Goal: Task Accomplishment & Management: Use online tool/utility

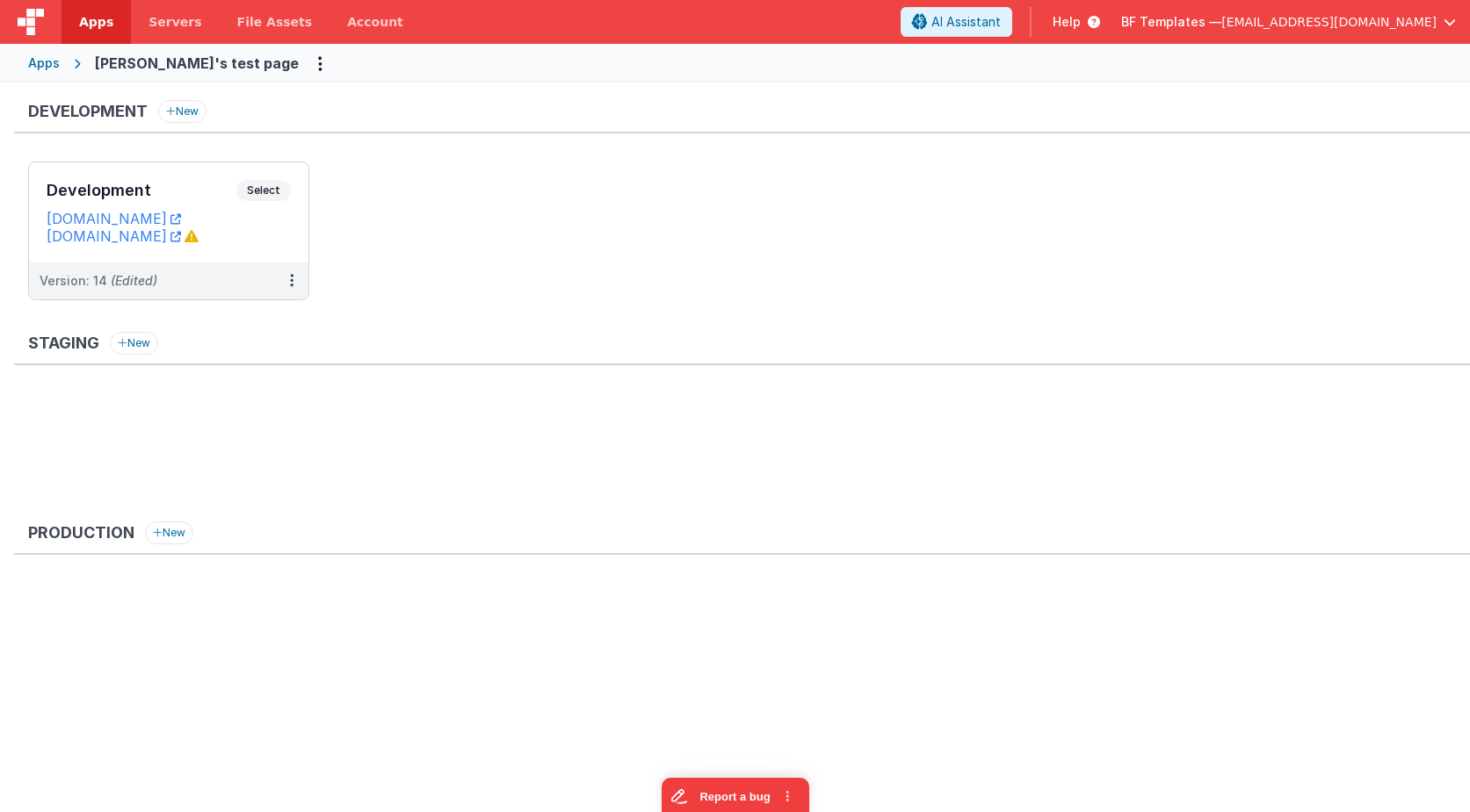
click at [39, 54] on div "Apps" at bounding box center [44, 63] width 32 height 18
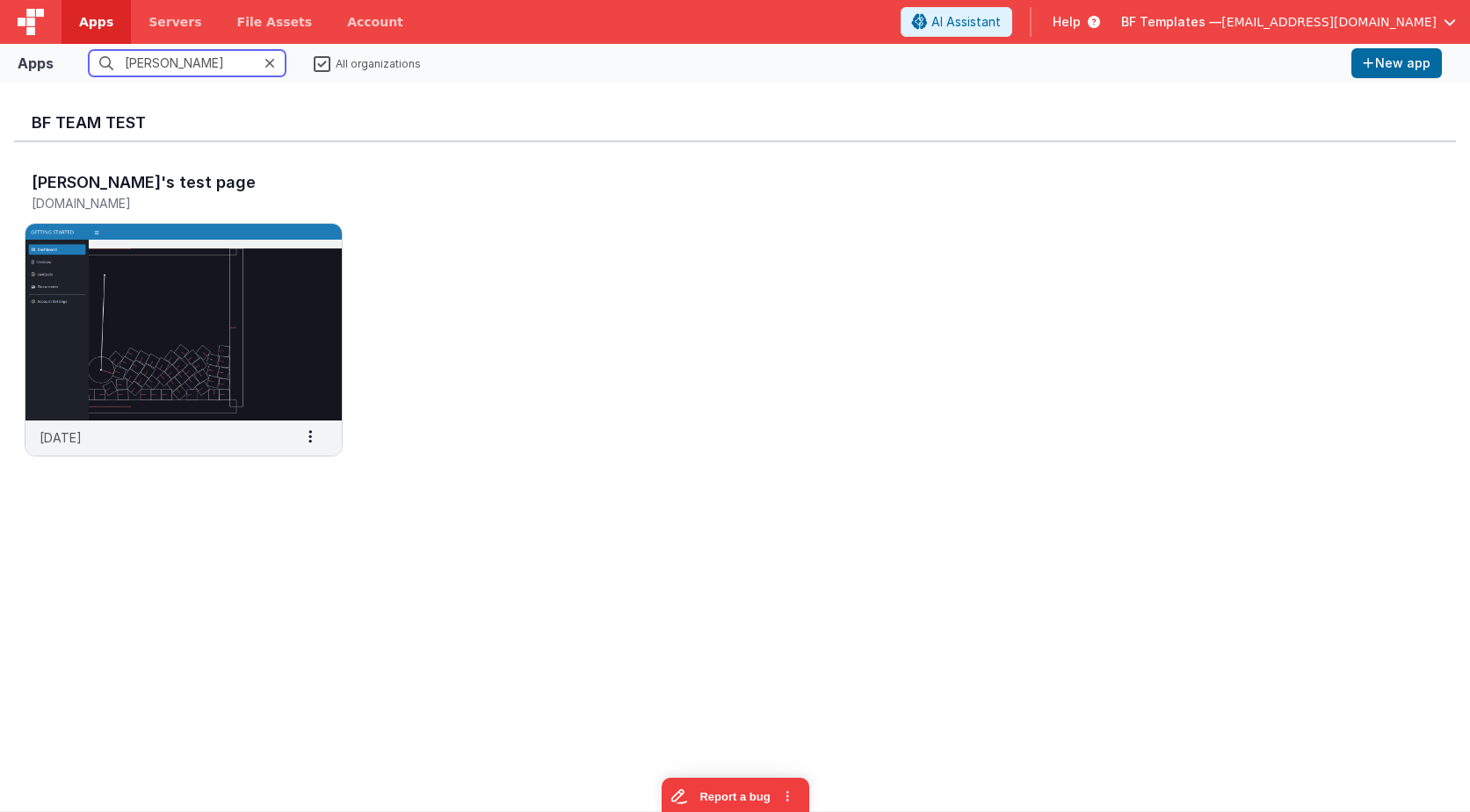
drag, startPoint x: 198, startPoint y: 66, endPoint x: 41, endPoint y: 45, distance: 158.4
click at [41, 45] on div "Apps [PERSON_NAME] All organizations New app" at bounding box center [735, 63] width 1470 height 39
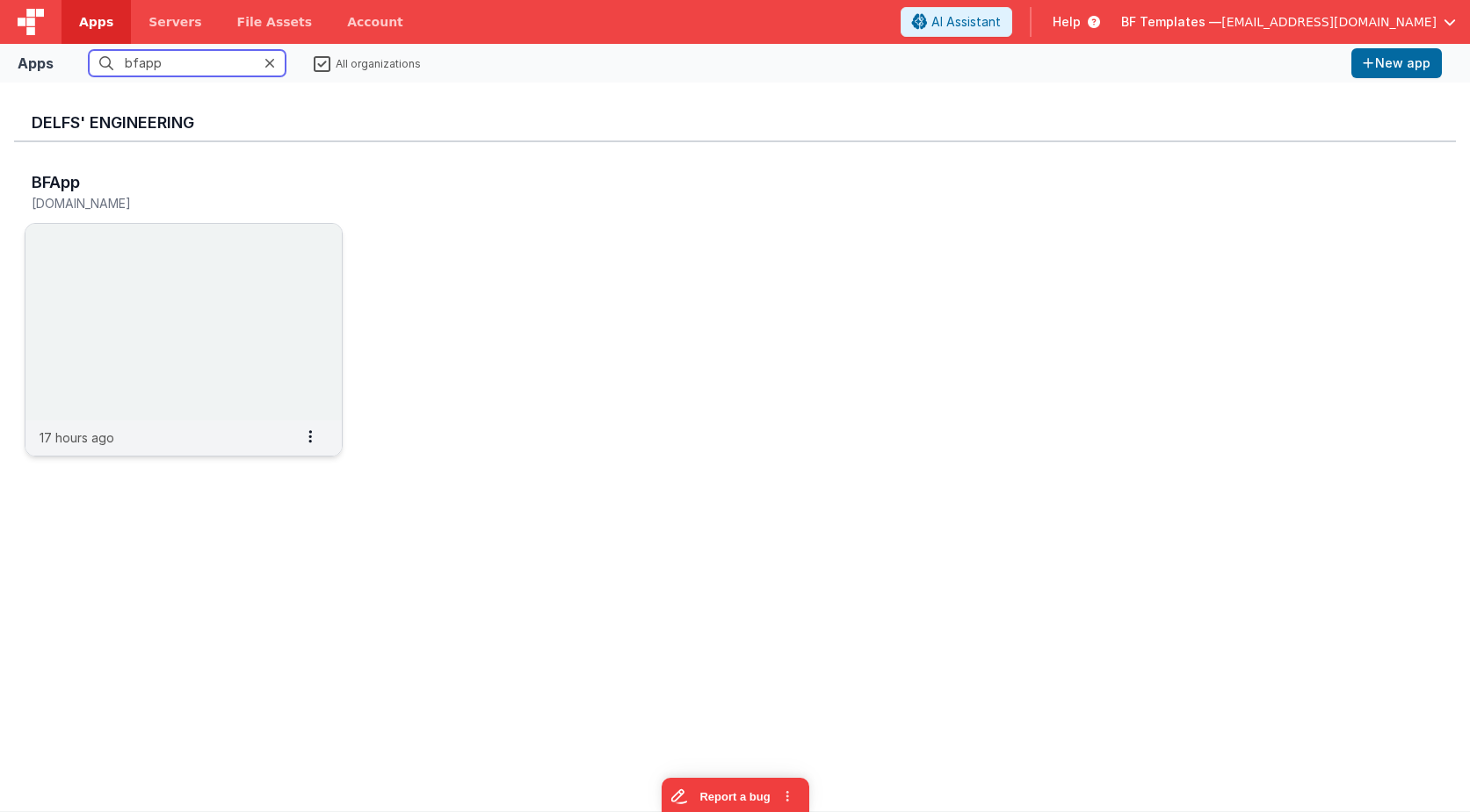
type input "bfapp"
click at [163, 269] on img at bounding box center [183, 322] width 316 height 196
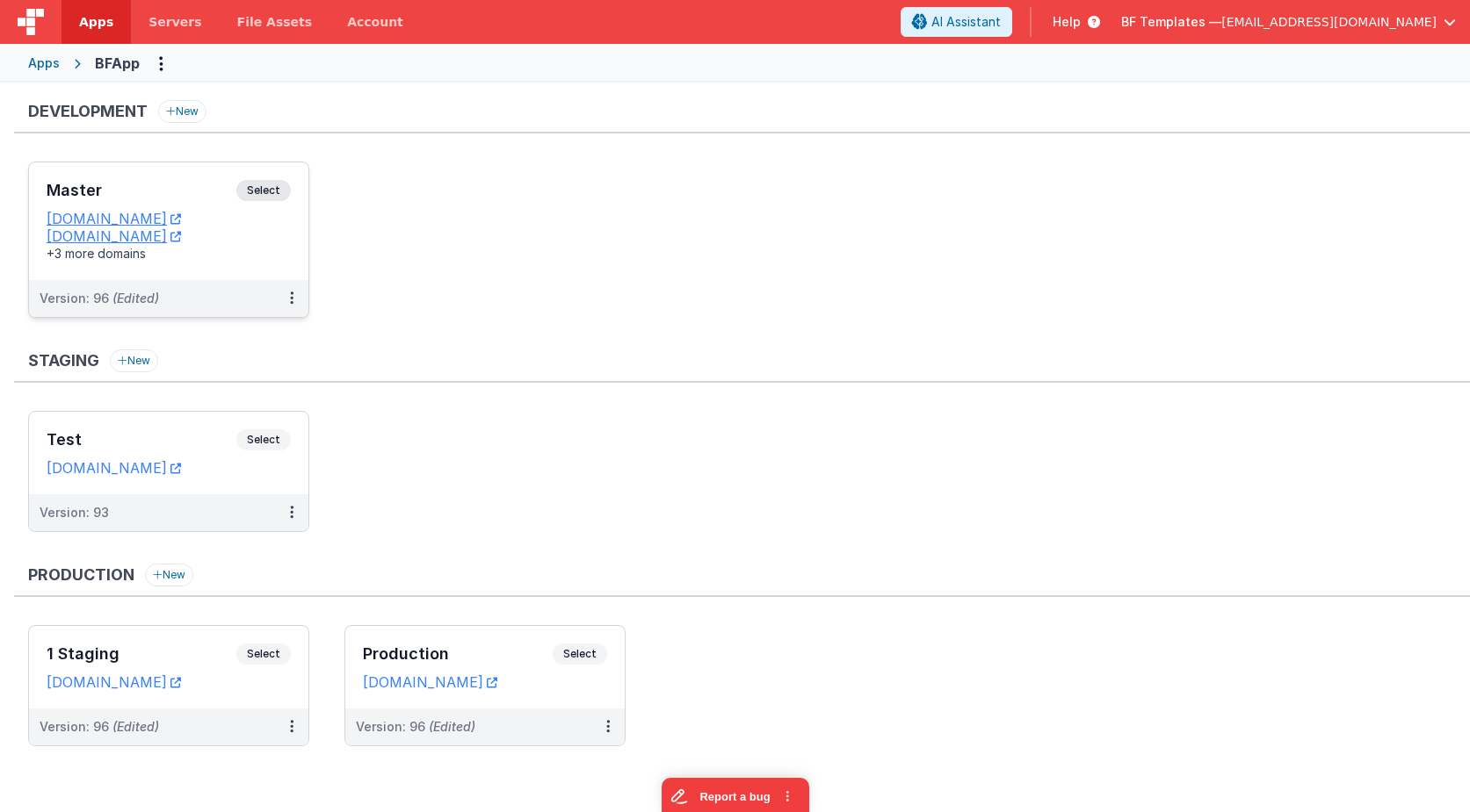
click at [264, 181] on span "Select" at bounding box center [264, 191] width 54 height 21
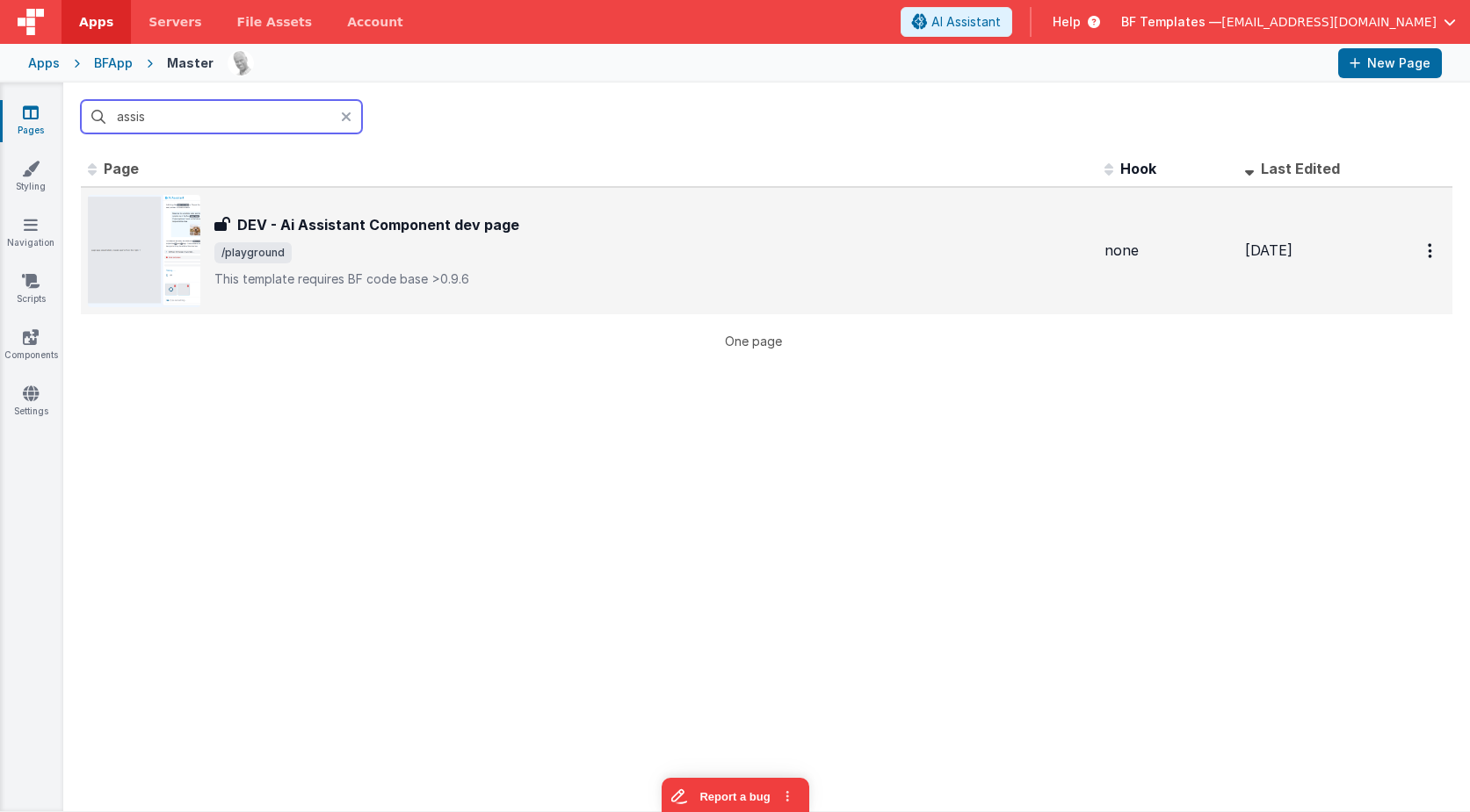
type input "assis"
click at [412, 261] on span "/playground" at bounding box center [652, 253] width 876 height 21
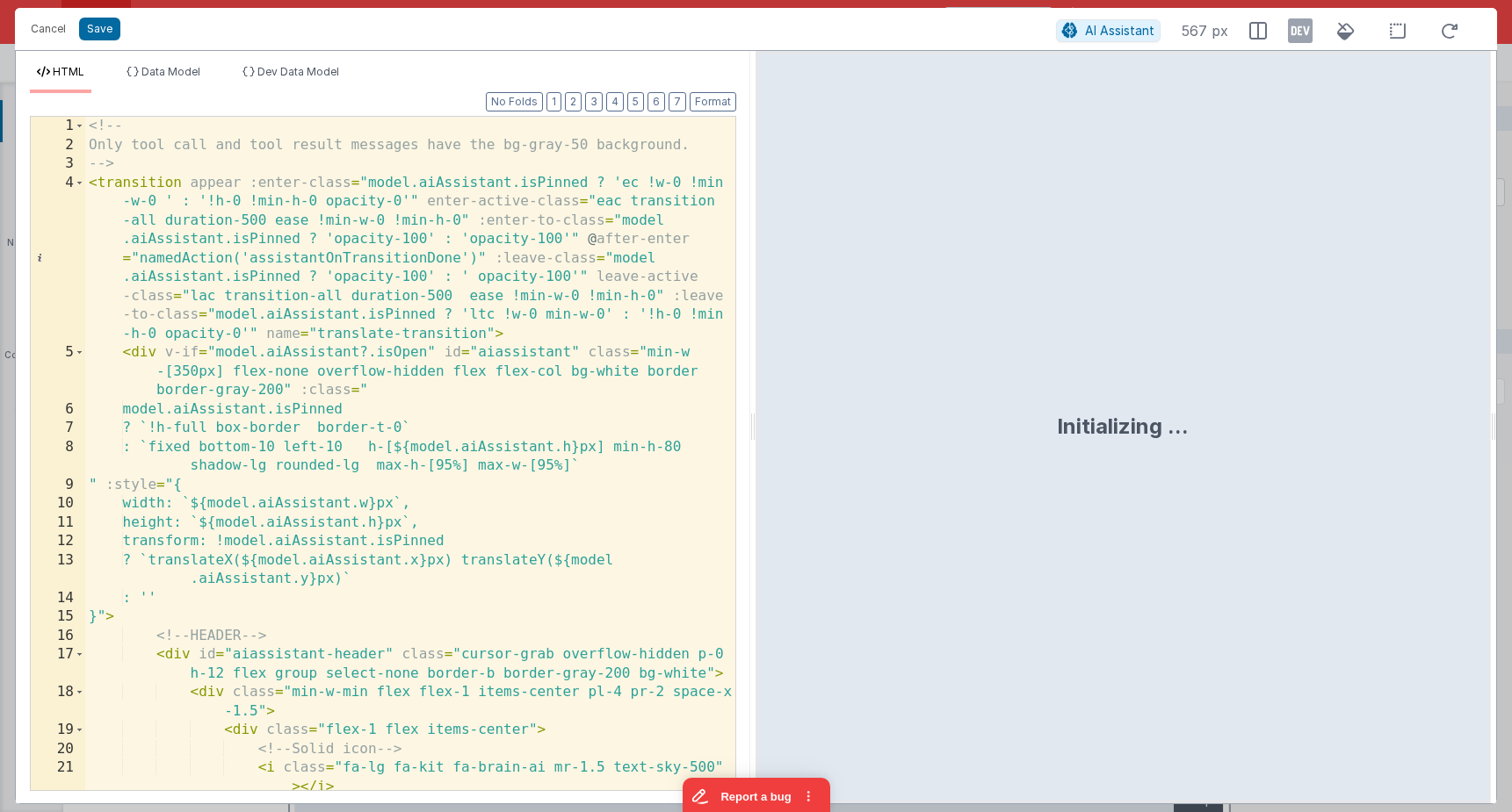
click at [562, 196] on div "<!-- Only tool call and tool result messages have the bg-gray-50 background. --…" at bounding box center [411, 472] width 650 height 711
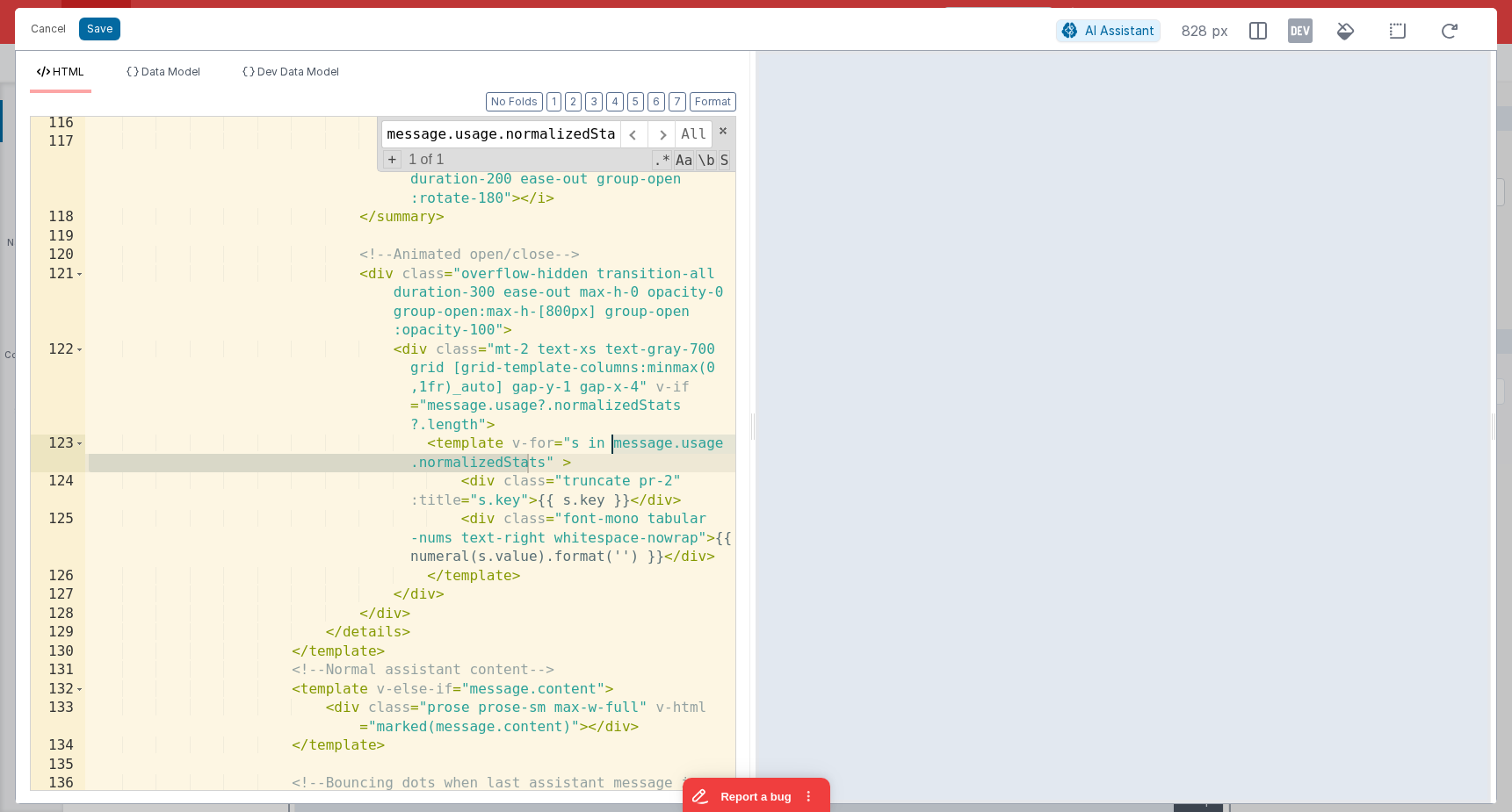
scroll to position [3873, 0]
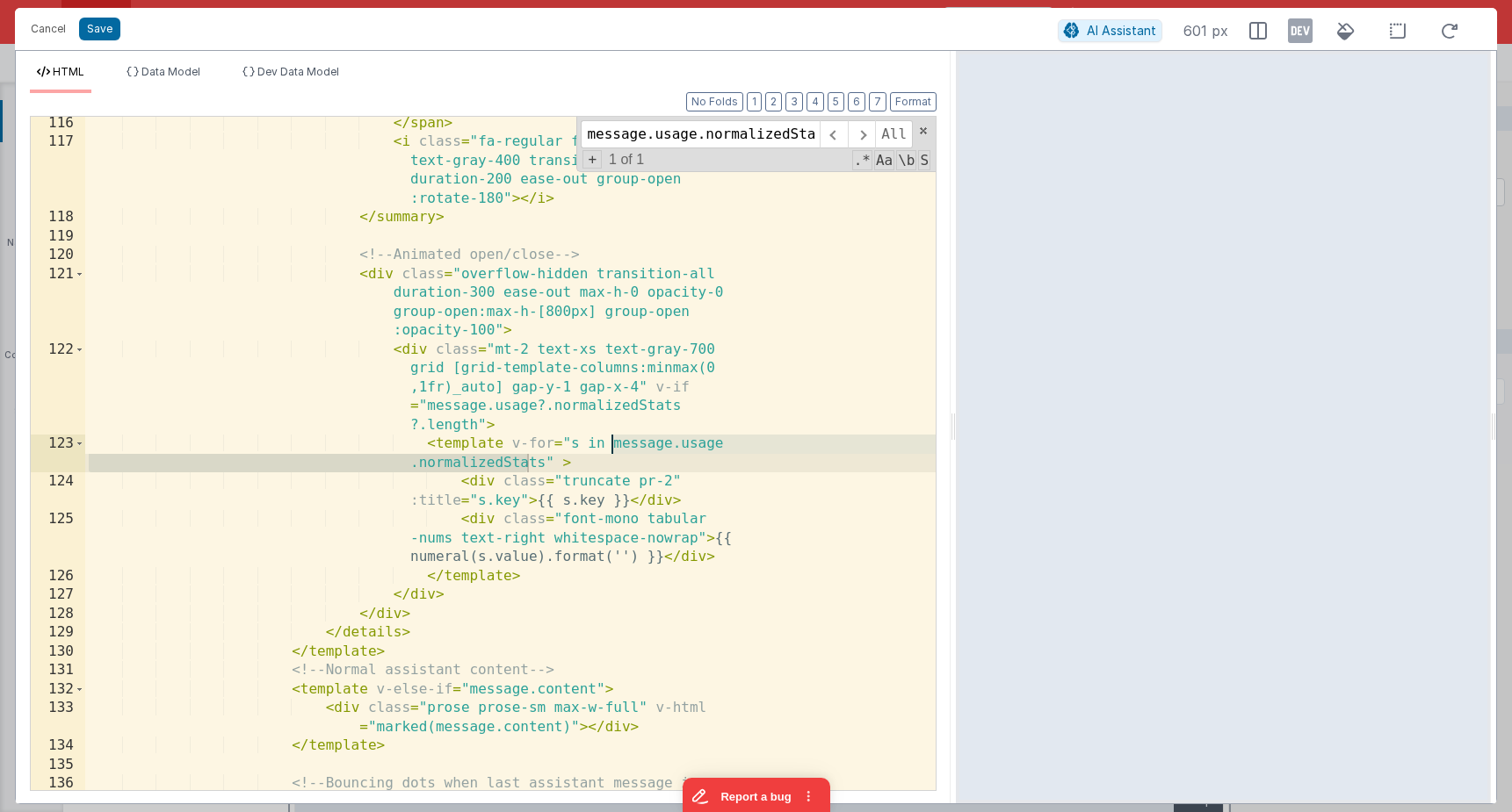
drag, startPoint x: 751, startPoint y: 424, endPoint x: 956, endPoint y: 48, distance: 428.3
click at [956, 48] on html "Cancel Save AI Assistant 601 px HTML Data Model Dev Data Model Format 7 6 5 4 3…" at bounding box center [756, 406] width 1512 height 812
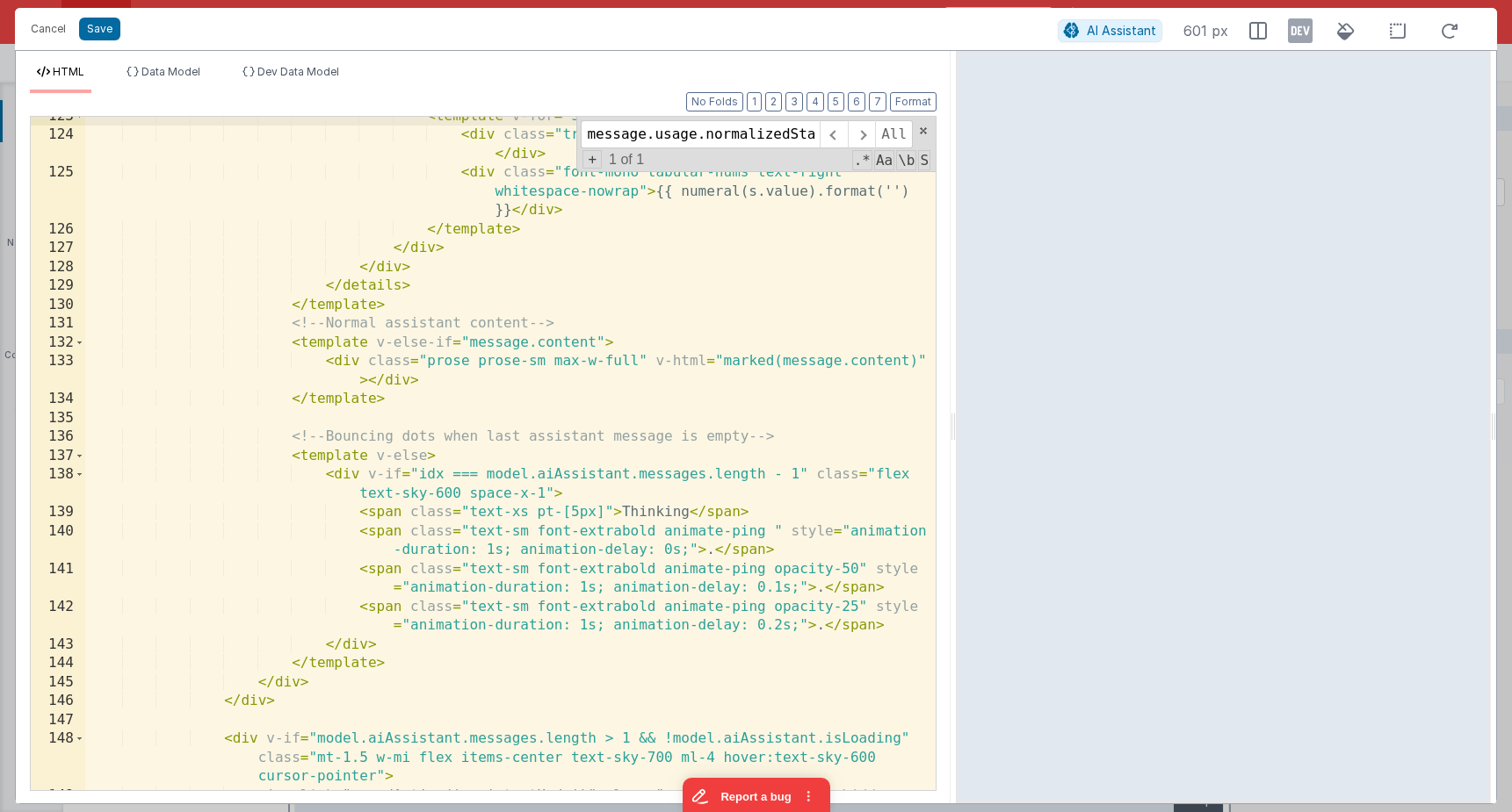
scroll to position [3248, 0]
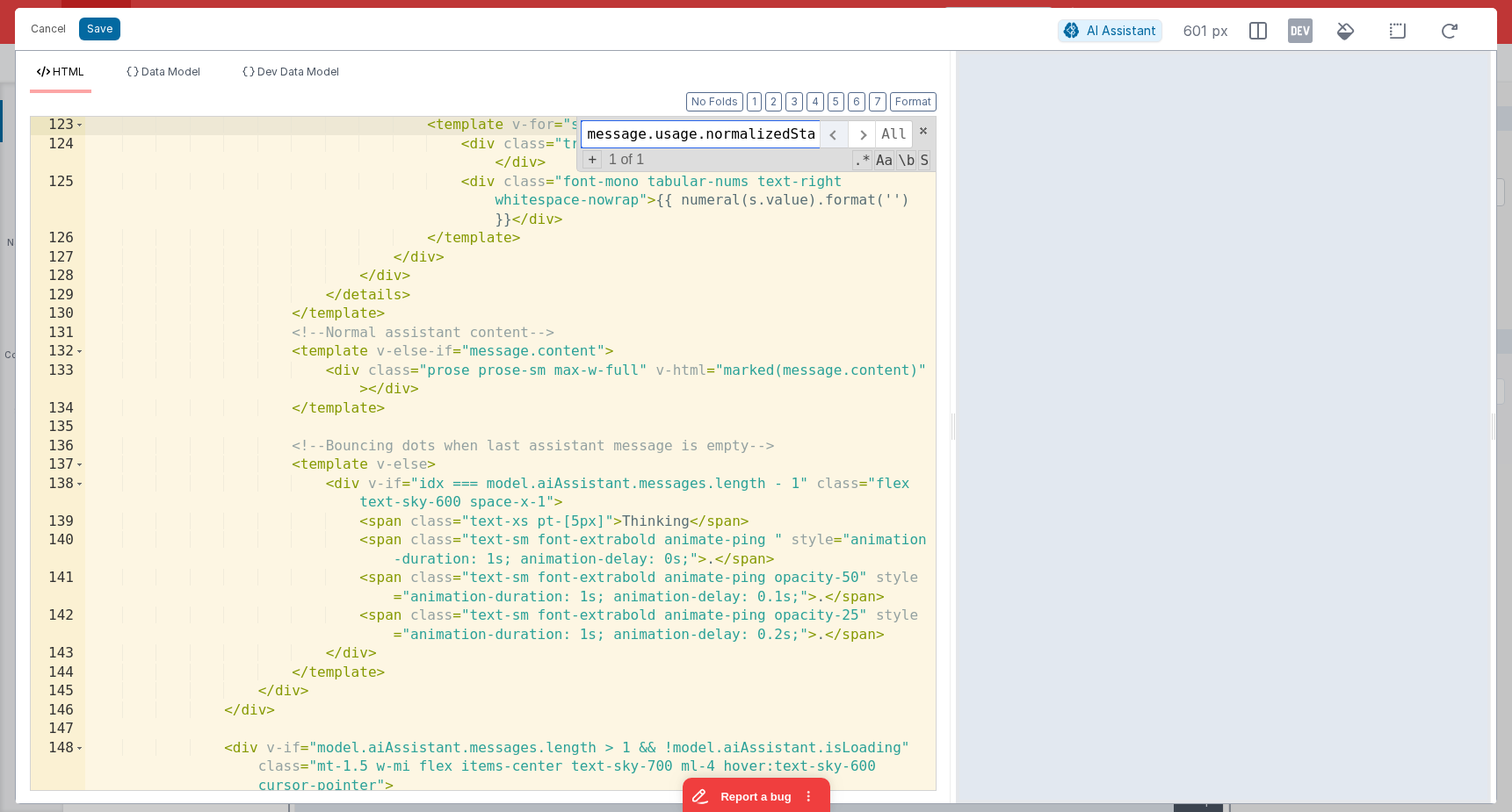
click at [826, 136] on span at bounding box center [833, 134] width 27 height 28
click at [856, 134] on span at bounding box center [861, 134] width 27 height 28
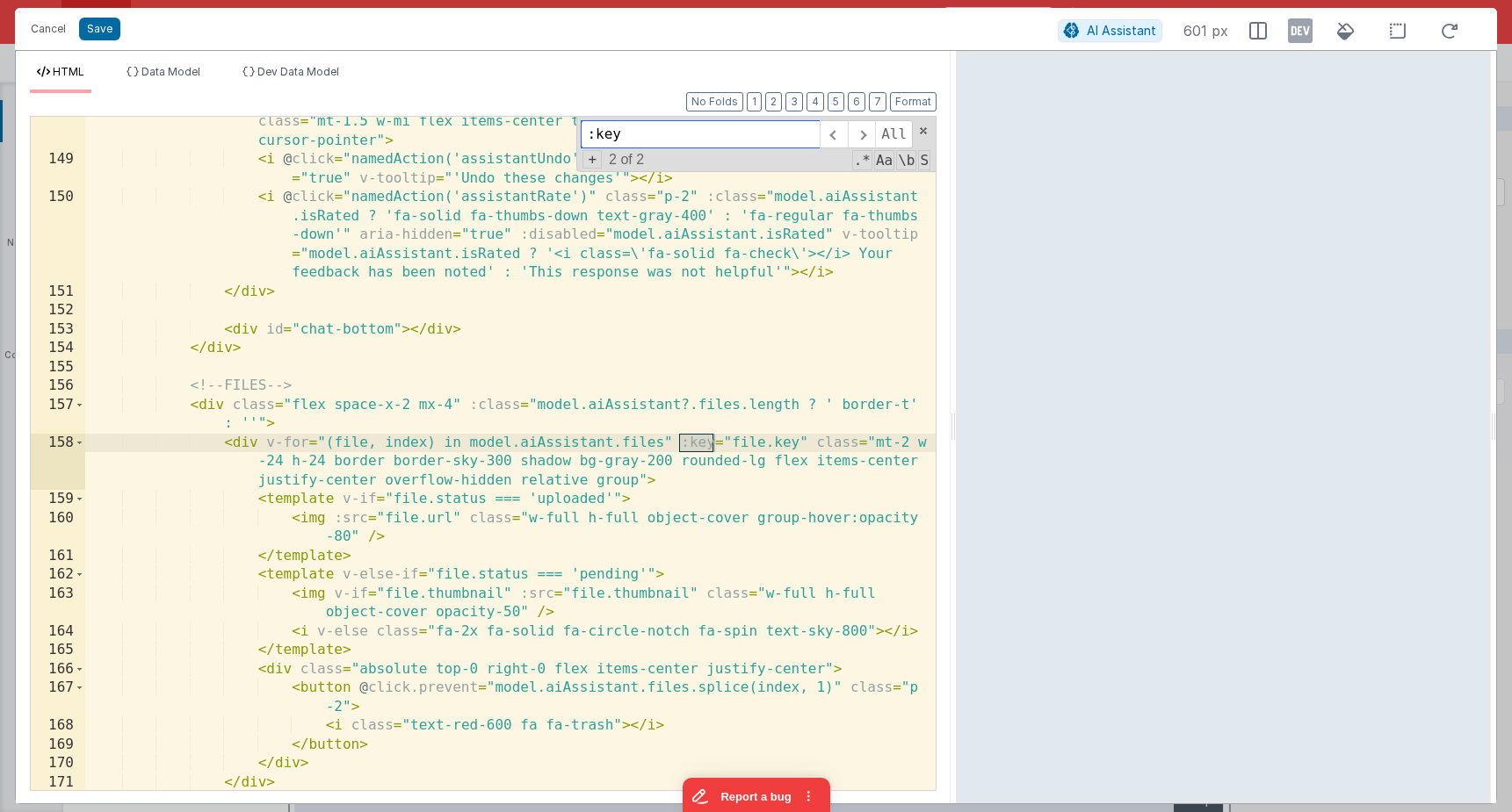
scroll to position [3894, 0]
click at [838, 125] on span at bounding box center [833, 134] width 27 height 28
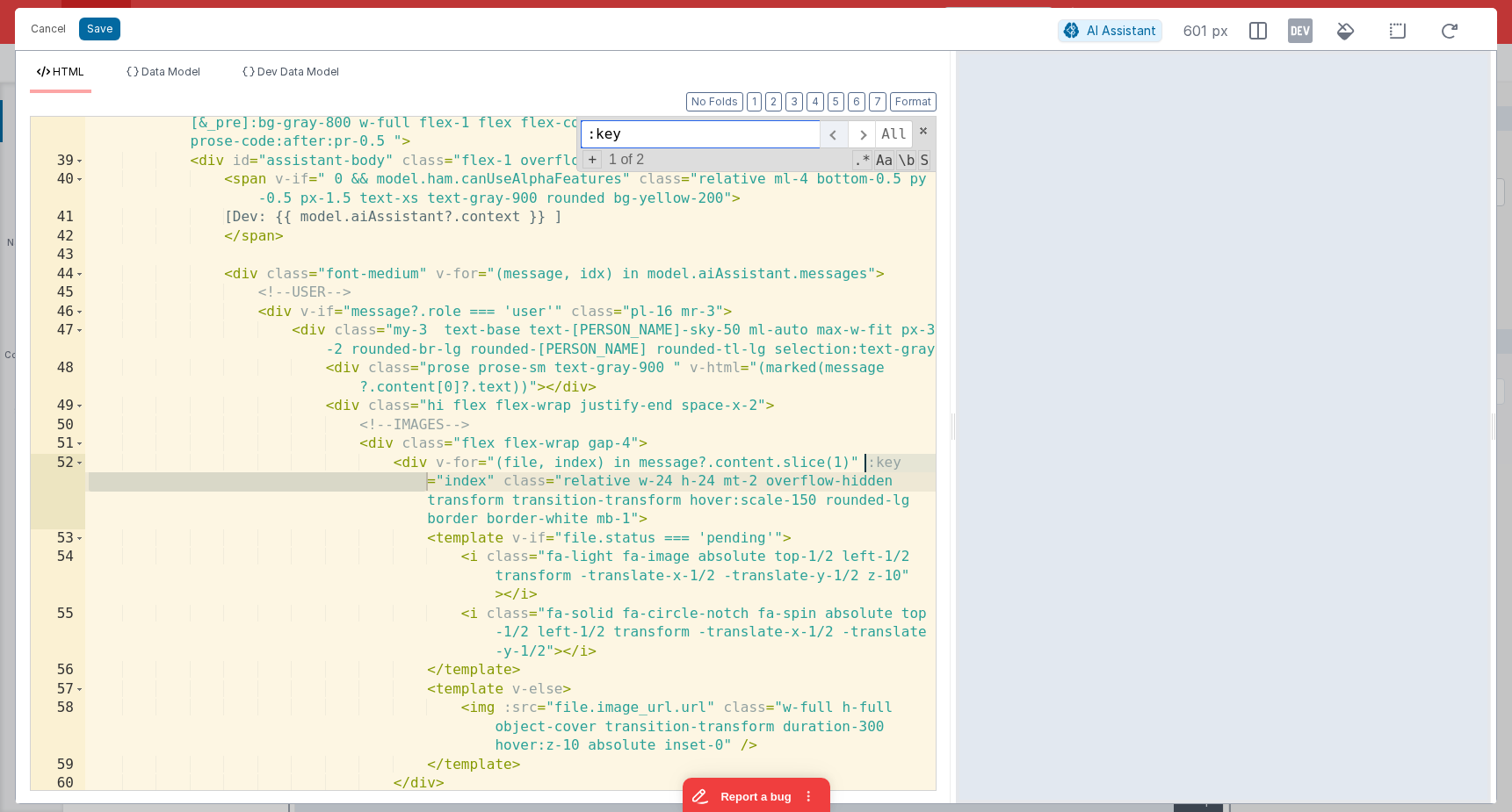
scroll to position [1022, 0]
click at [855, 129] on span at bounding box center [861, 134] width 27 height 28
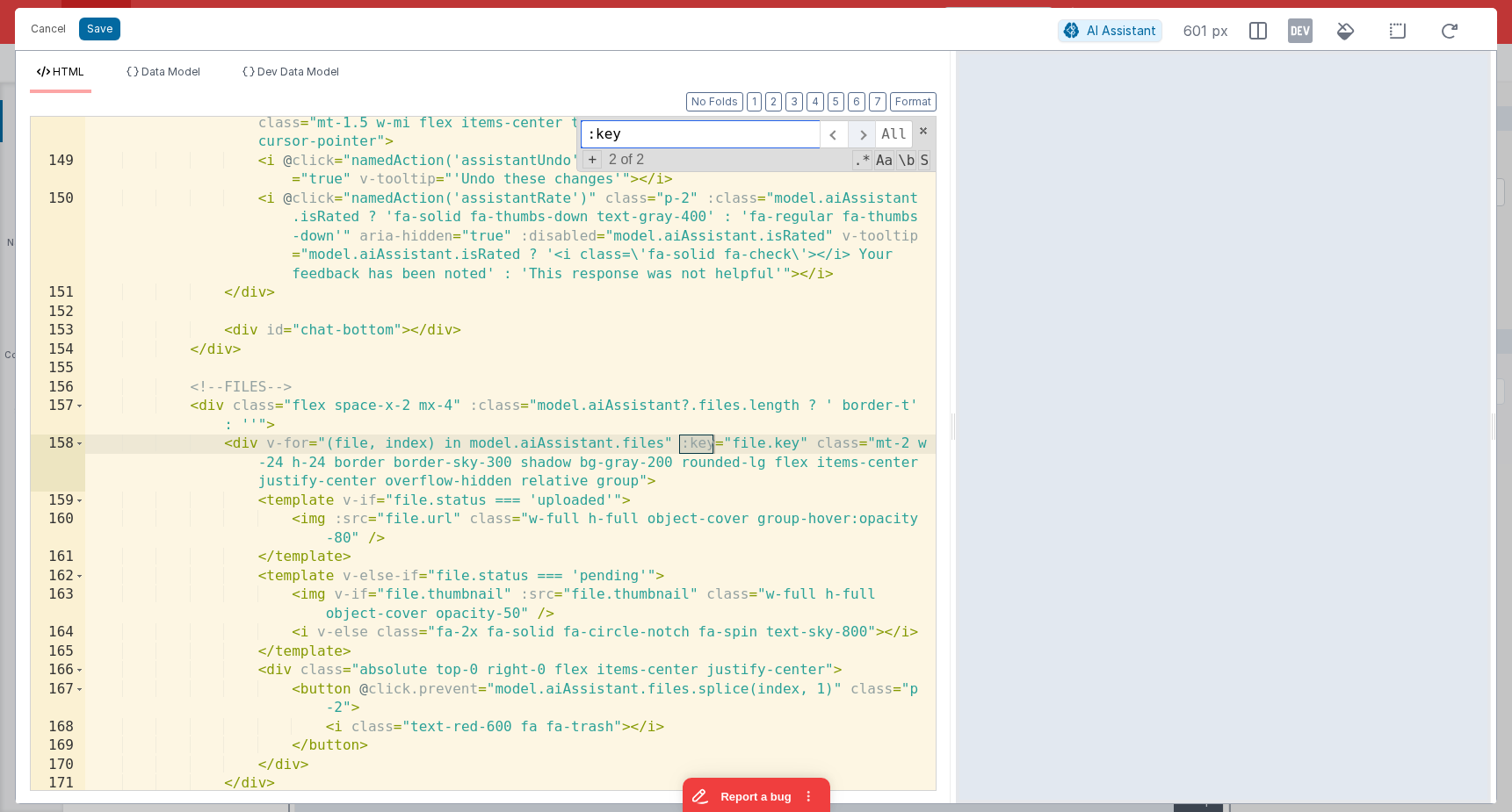
scroll to position [3892, 0]
drag, startPoint x: 702, startPoint y: 140, endPoint x: 526, endPoint y: 121, distance: 177.0
click at [526, 121] on div "< div v-if = "model.aiAssistant.messages.length > 1 && !model.aiAssistant.isLoa…" at bounding box center [511, 453] width 850 height 674
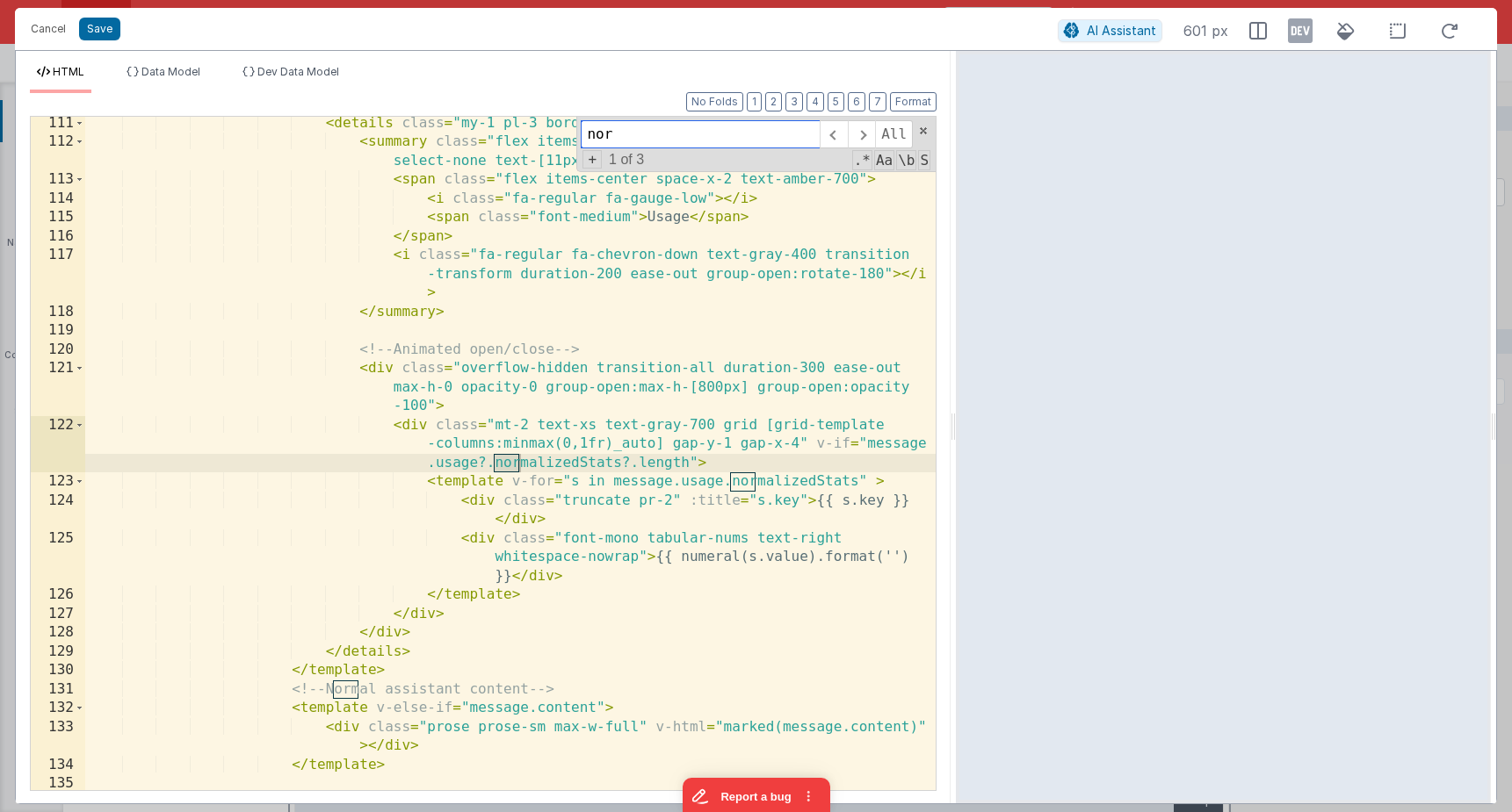
scroll to position [2891, 0]
type input "normalized"
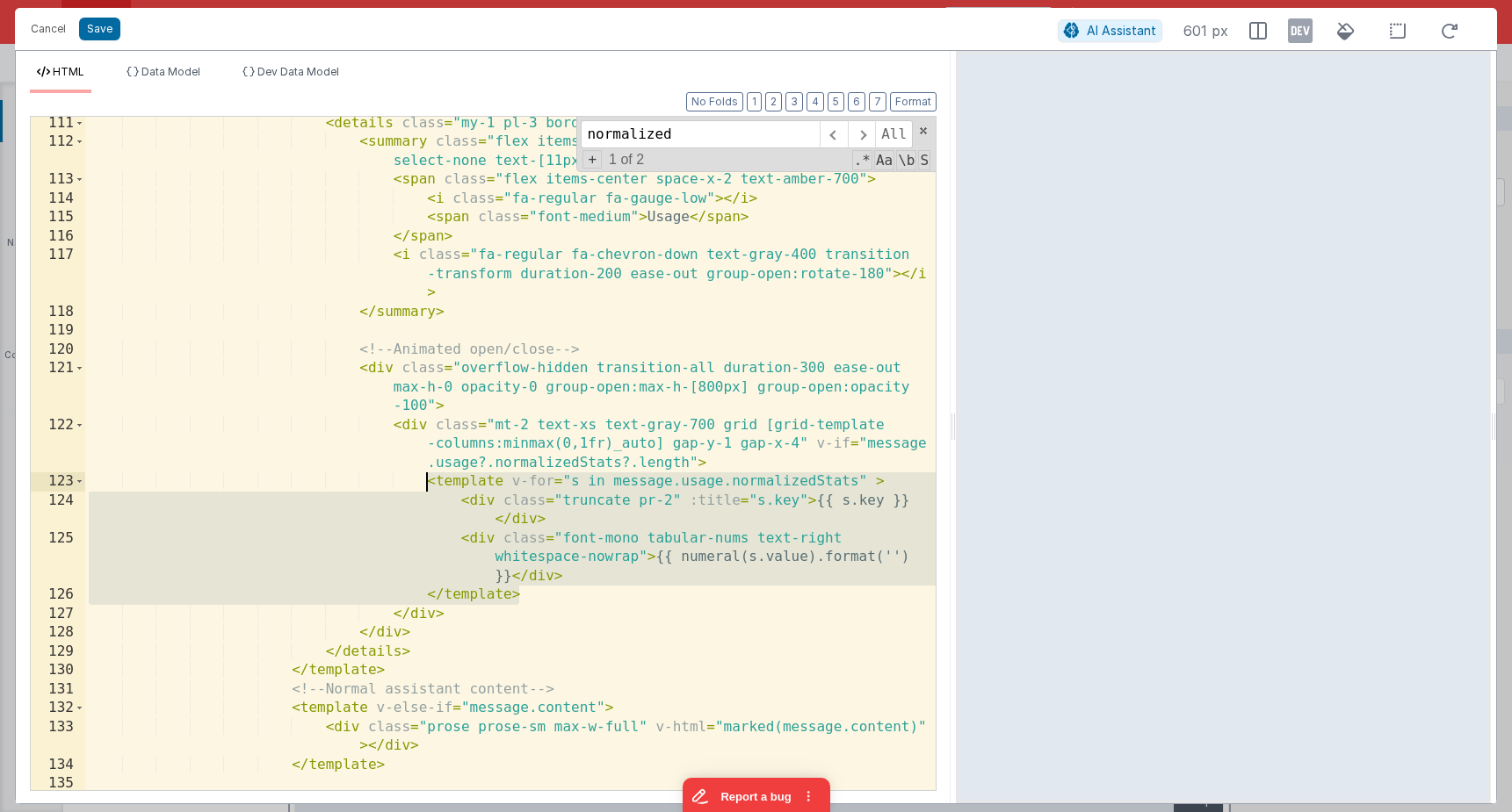
drag, startPoint x: 512, startPoint y: 581, endPoint x: 425, endPoint y: 486, distance: 128.8
click at [425, 486] on div "< details class = "my-1 pl-3 border-l-2 border-amber-300 group" > < summary cla…" at bounding box center [511, 469] width 850 height 711
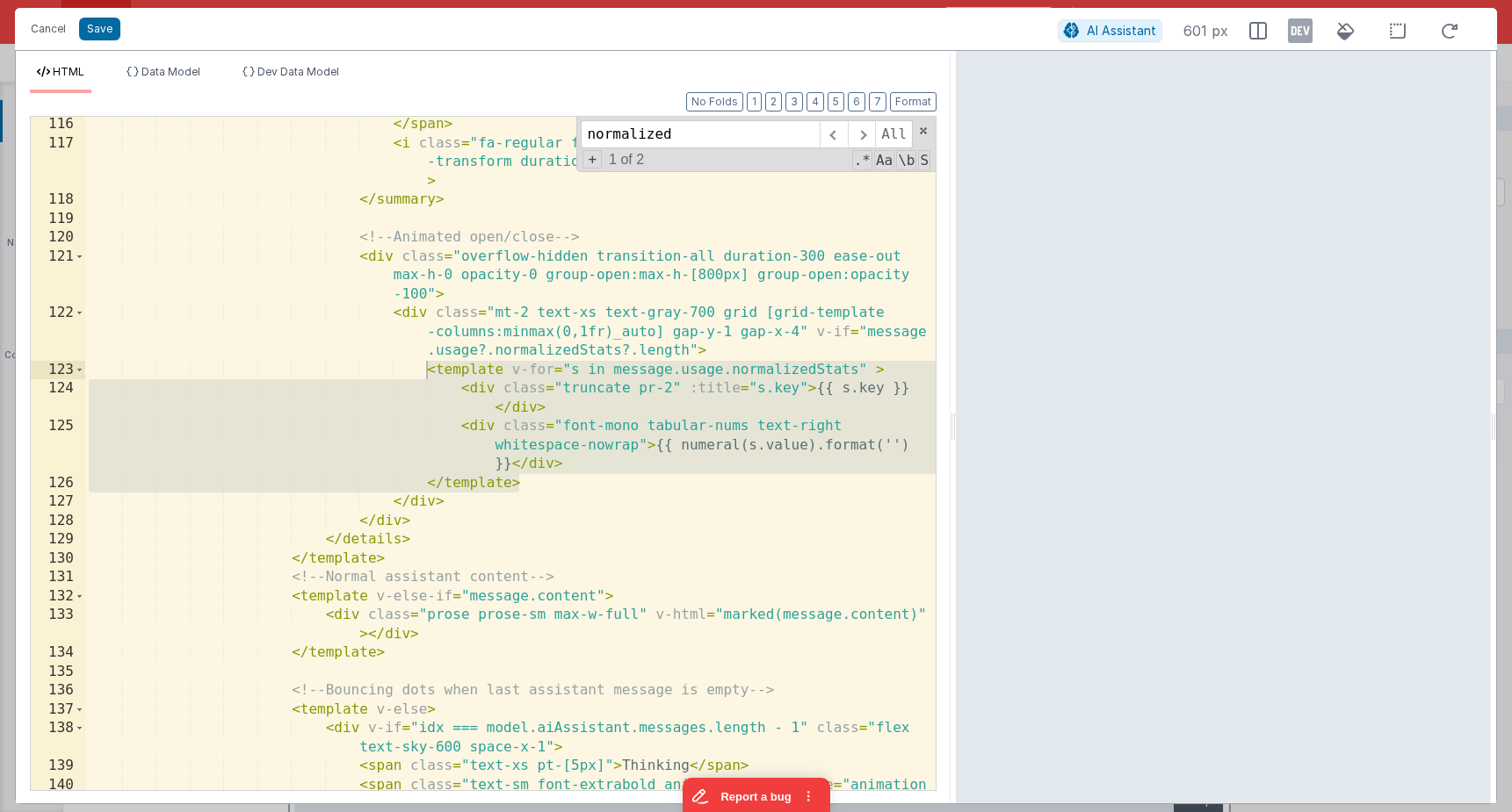
scroll to position [3003, 0]
click at [652, 478] on div "</ span > < i class = "fa-regular fa-chevron-down text-gray-400 transition -tra…" at bounding box center [511, 479] width 850 height 730
drag, startPoint x: 438, startPoint y: 443, endPoint x: 260, endPoint y: 366, distance: 193.9
click at [260, 366] on div "</ span > < i class = "fa-regular fa-chevron-down text-gray-400 transition -tra…" at bounding box center [511, 479] width 850 height 730
click at [560, 431] on div "</ span > < i class = "fa-regular fa-chevron-down text-gray-400 transition -tra…" at bounding box center [511, 479] width 850 height 730
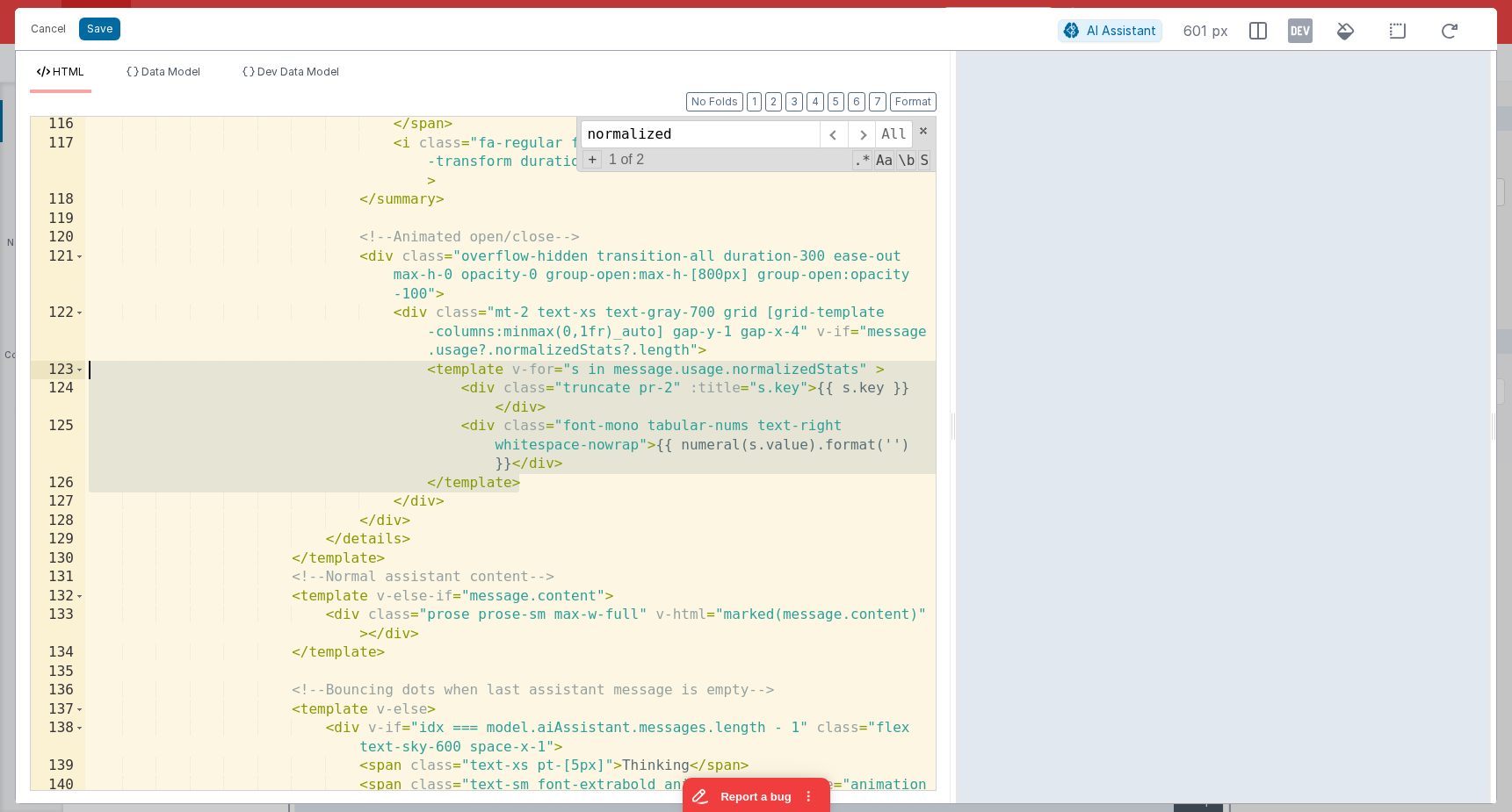
drag, startPoint x: 493, startPoint y: 475, endPoint x: 59, endPoint y: 362, distance: 448.5
click at [59, 362] on div "116 117 118 119 120 121 122 123 124 125 126 127 128 129 130 131 132 133 134 135…" at bounding box center [484, 453] width 907 height 675
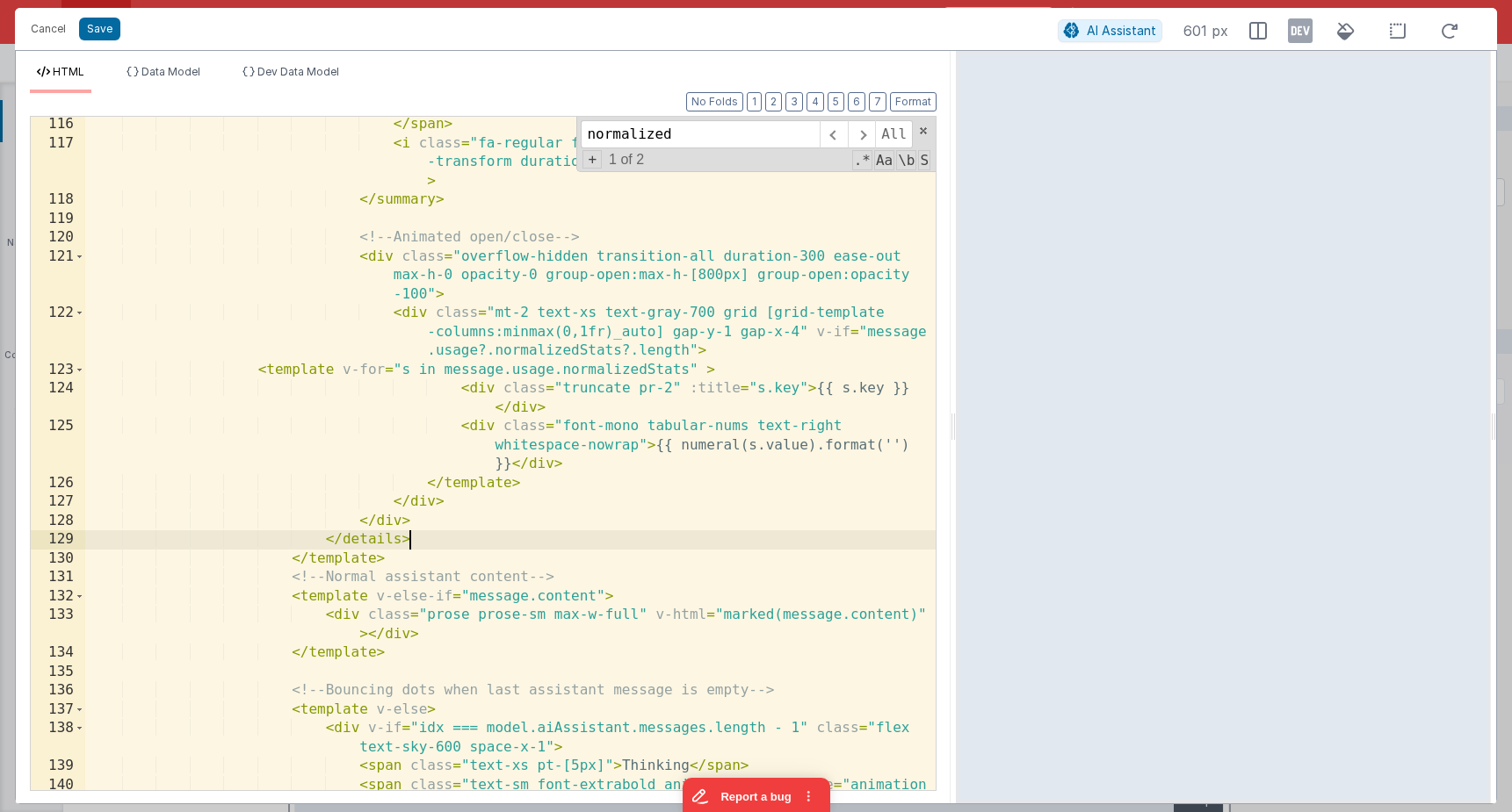
click at [766, 546] on div "</ span > < i class = "fa-regular fa-chevron-down text-gray-400 transition -tra…" at bounding box center [511, 479] width 850 height 730
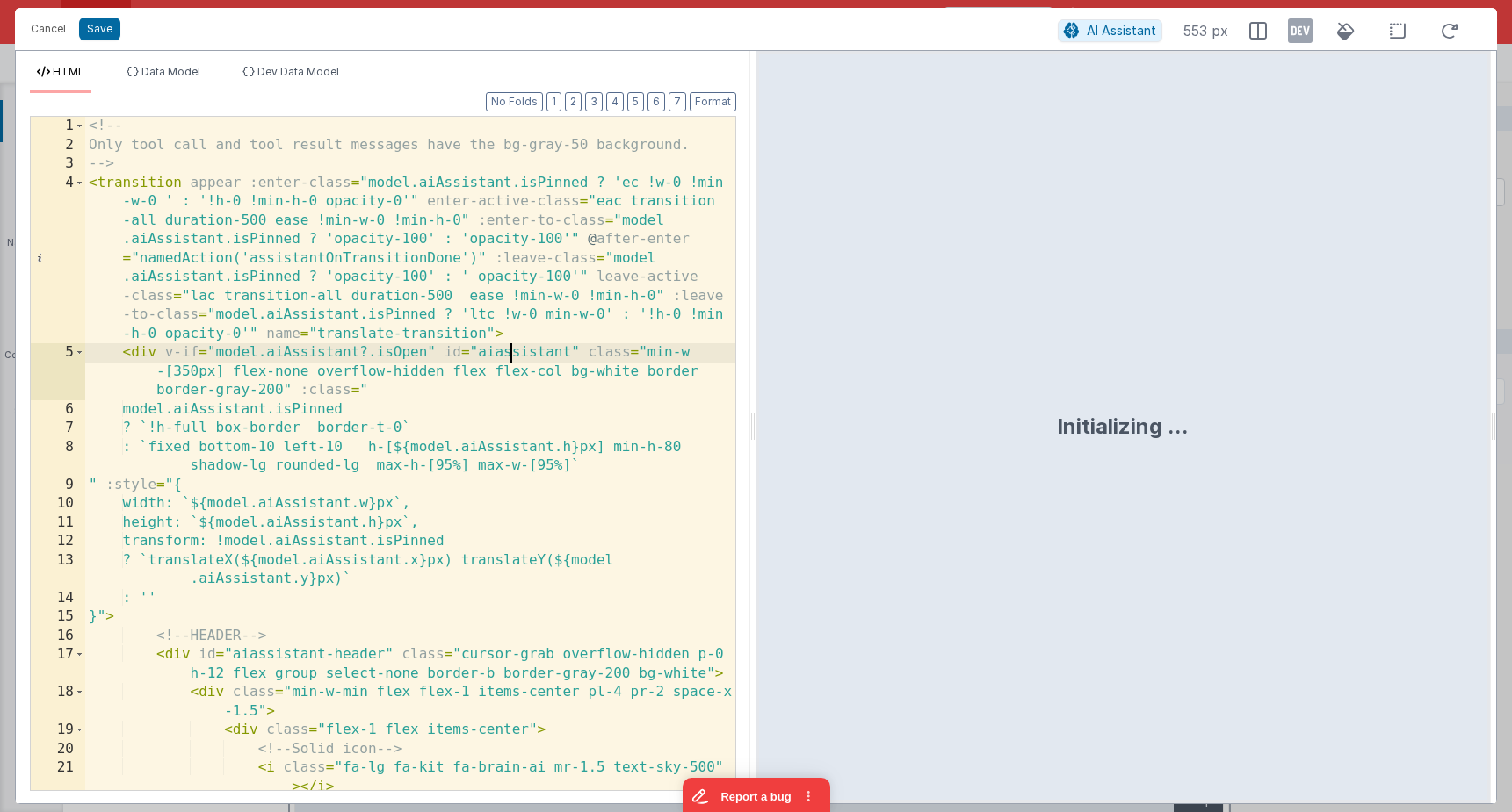
click at [508, 362] on div "<!-- Only tool call and tool result messages have the bg-gray-50 background. --…" at bounding box center [411, 472] width 650 height 711
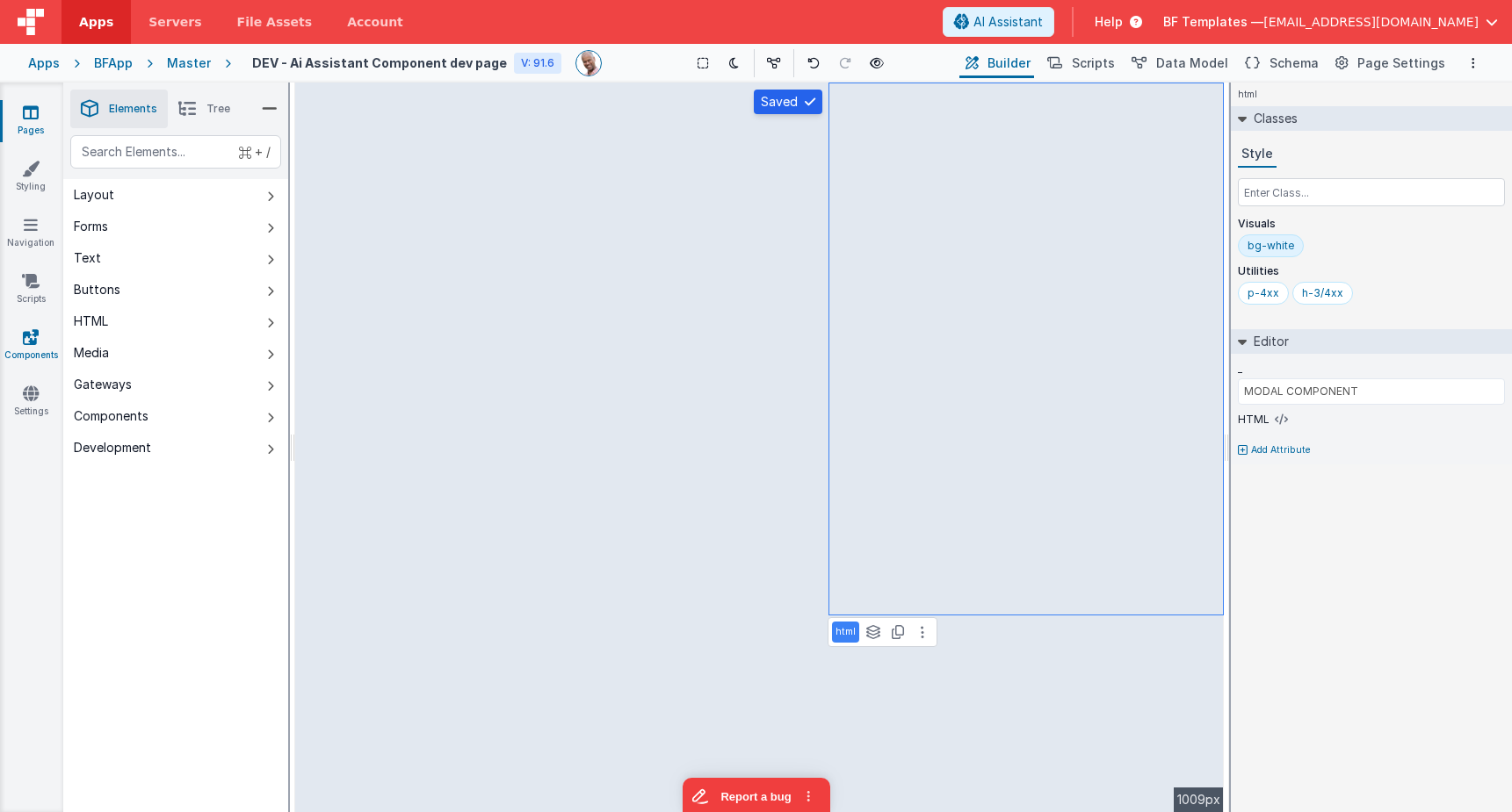
click at [29, 347] on link "Components" at bounding box center [30, 346] width 63 height 35
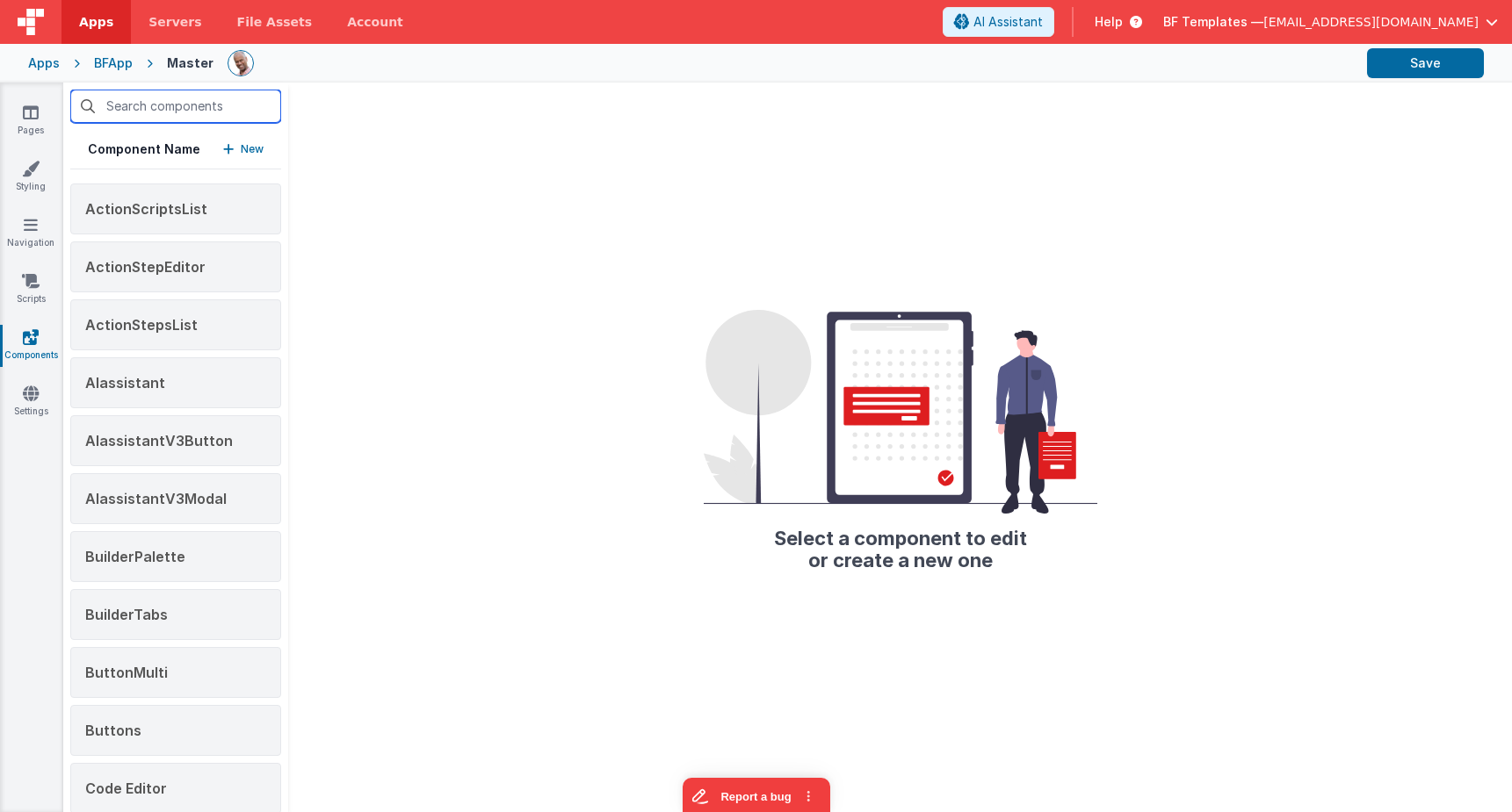
click at [198, 107] on input "text" at bounding box center [175, 106] width 211 height 33
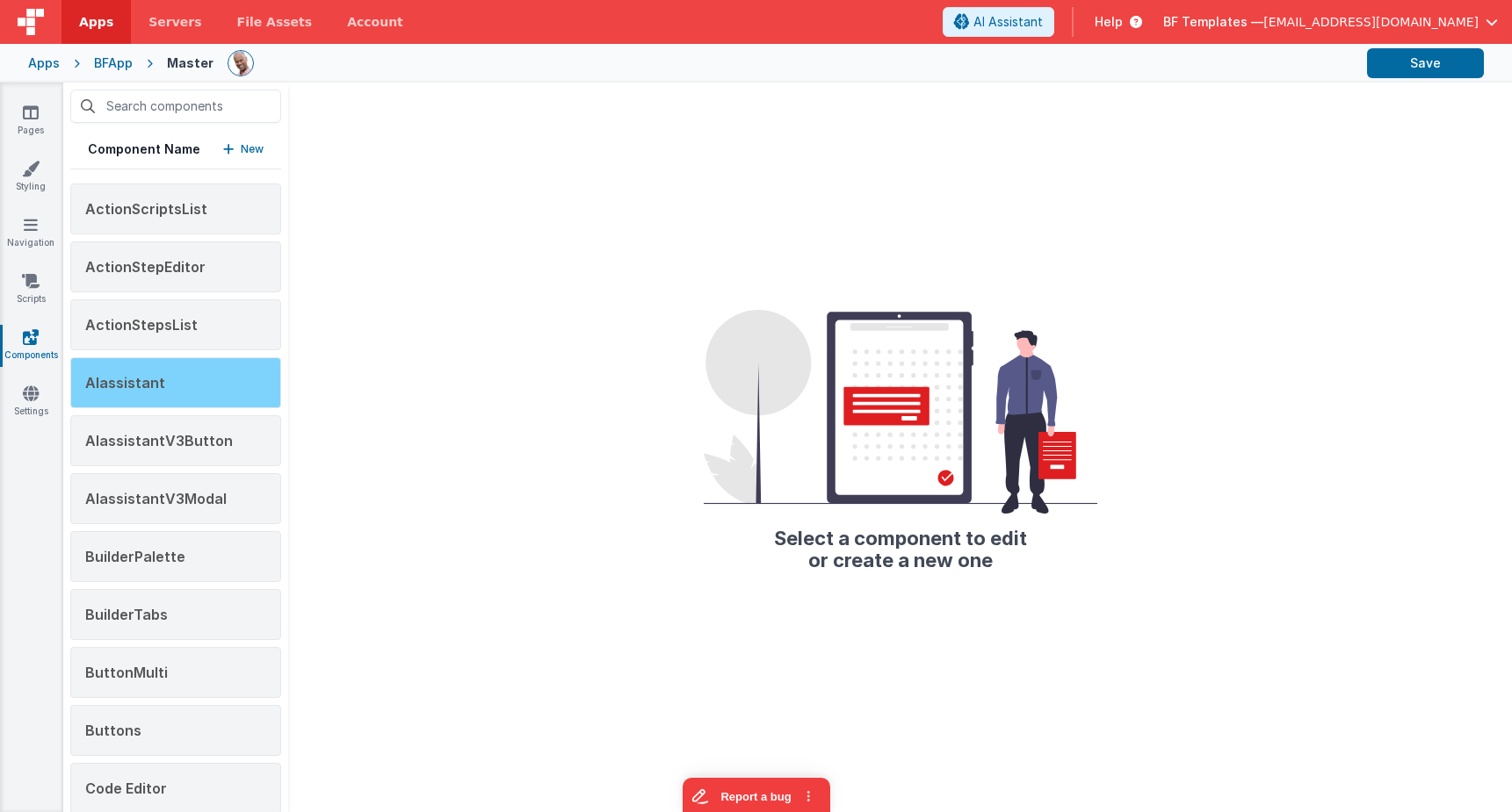
click at [195, 379] on div "AIassistant" at bounding box center [175, 383] width 211 height 51
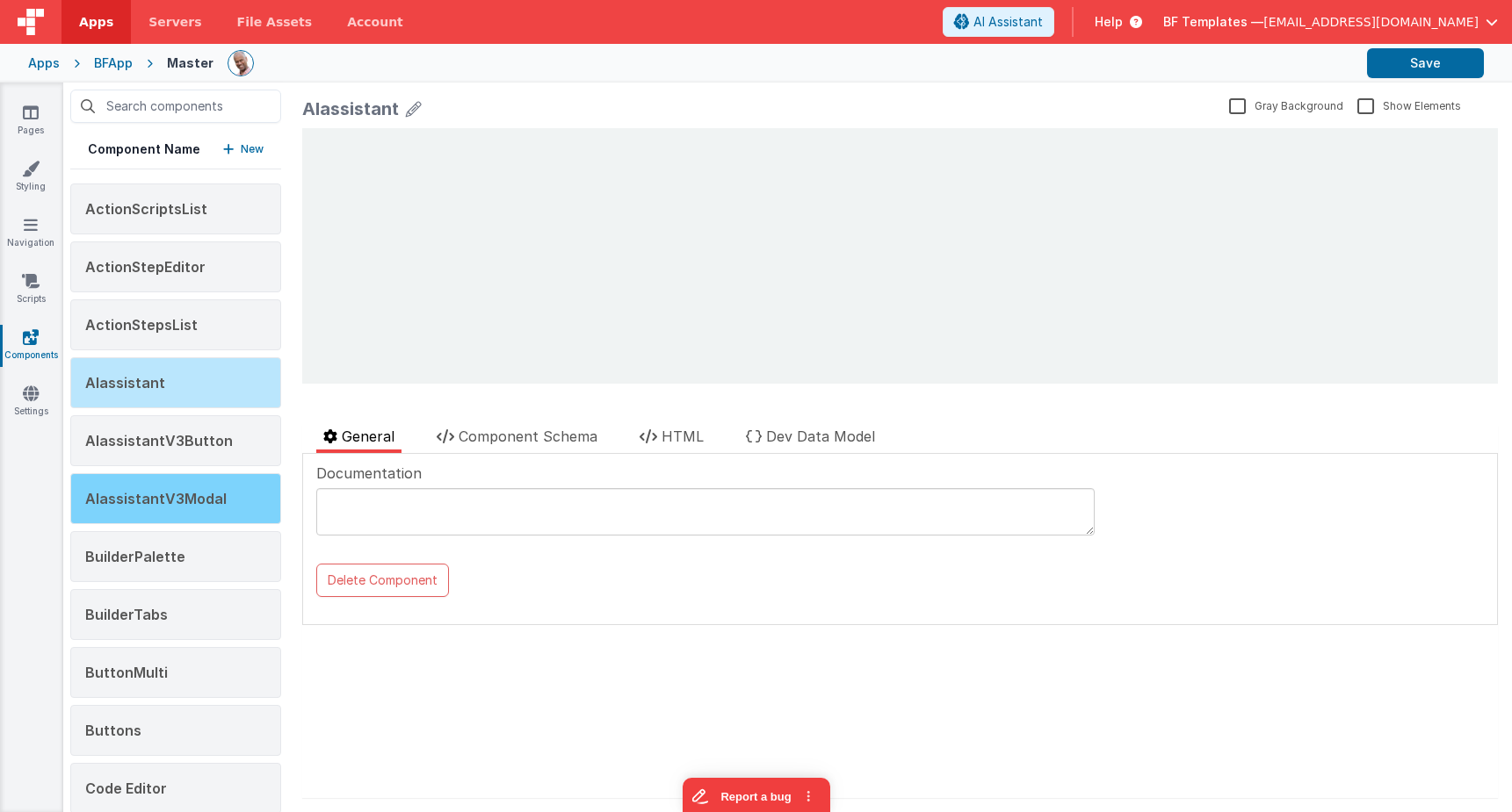
click at [161, 512] on div "AIassistantV3Modal" at bounding box center [175, 499] width 211 height 51
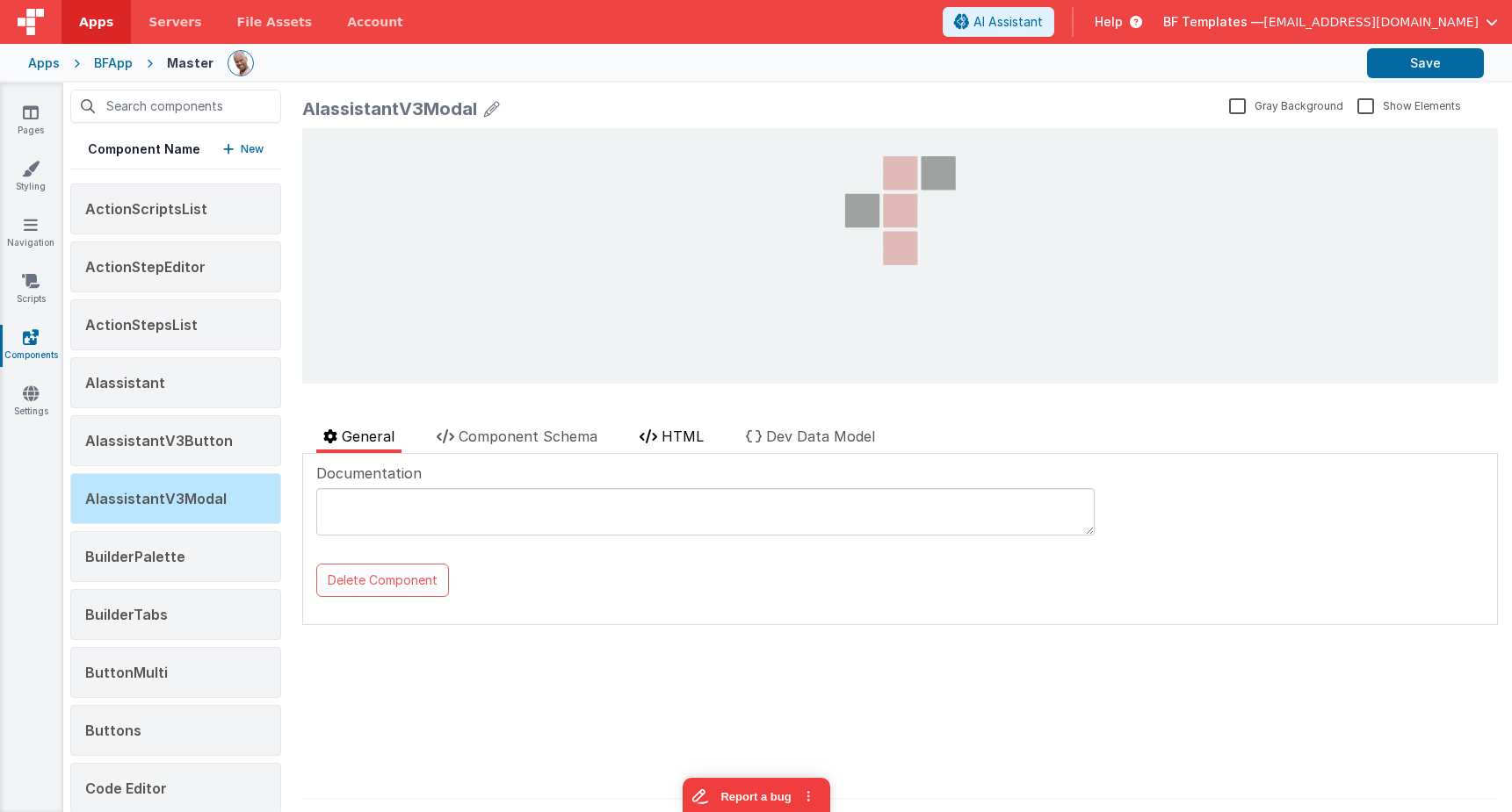
click at [683, 433] on span "HTML" at bounding box center [682, 437] width 42 height 18
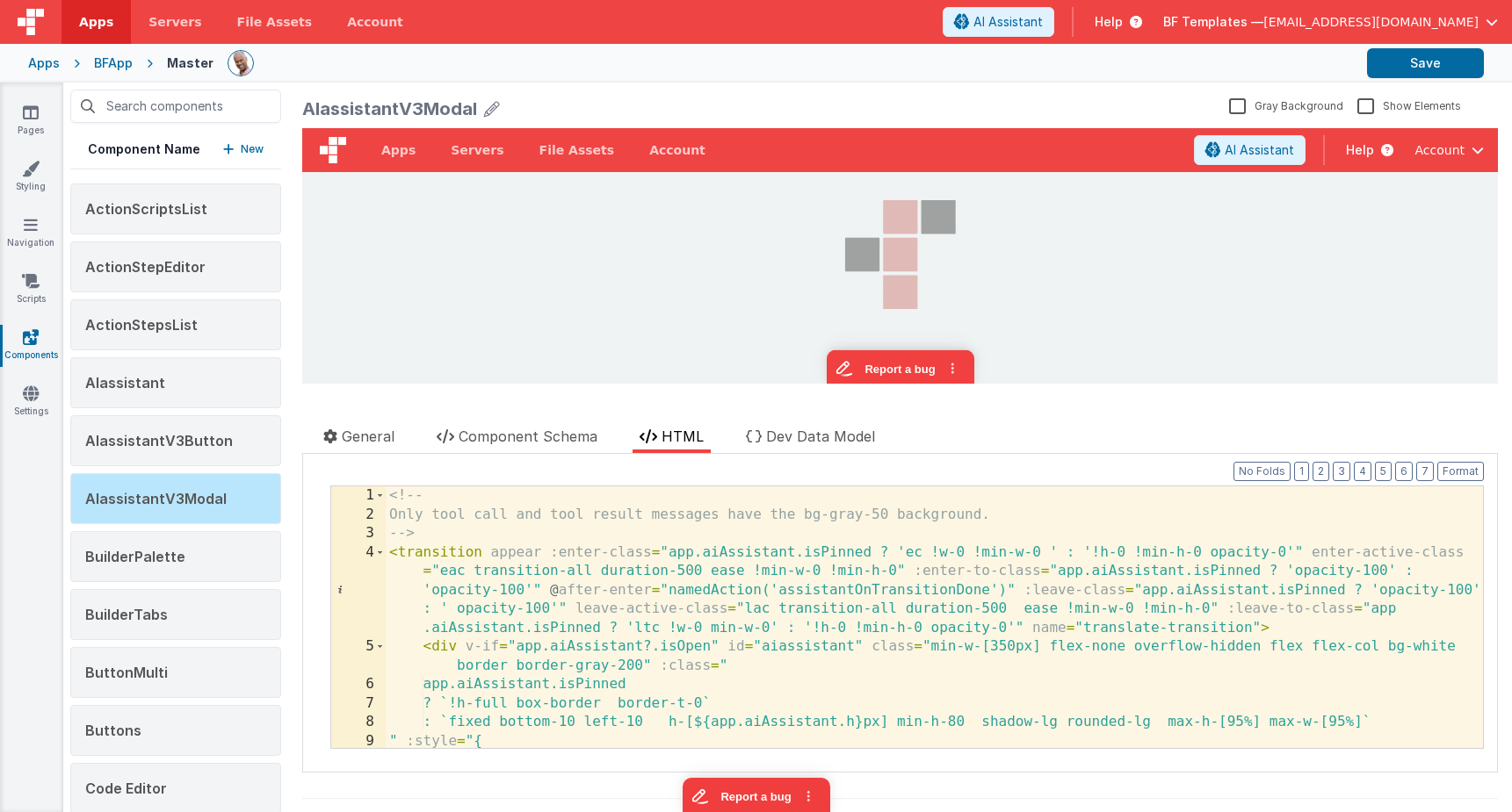
click at [732, 564] on div "<!-- Only tool call and tool result messages have the bg-gray-50 background. --…" at bounding box center [934, 636] width 1098 height 300
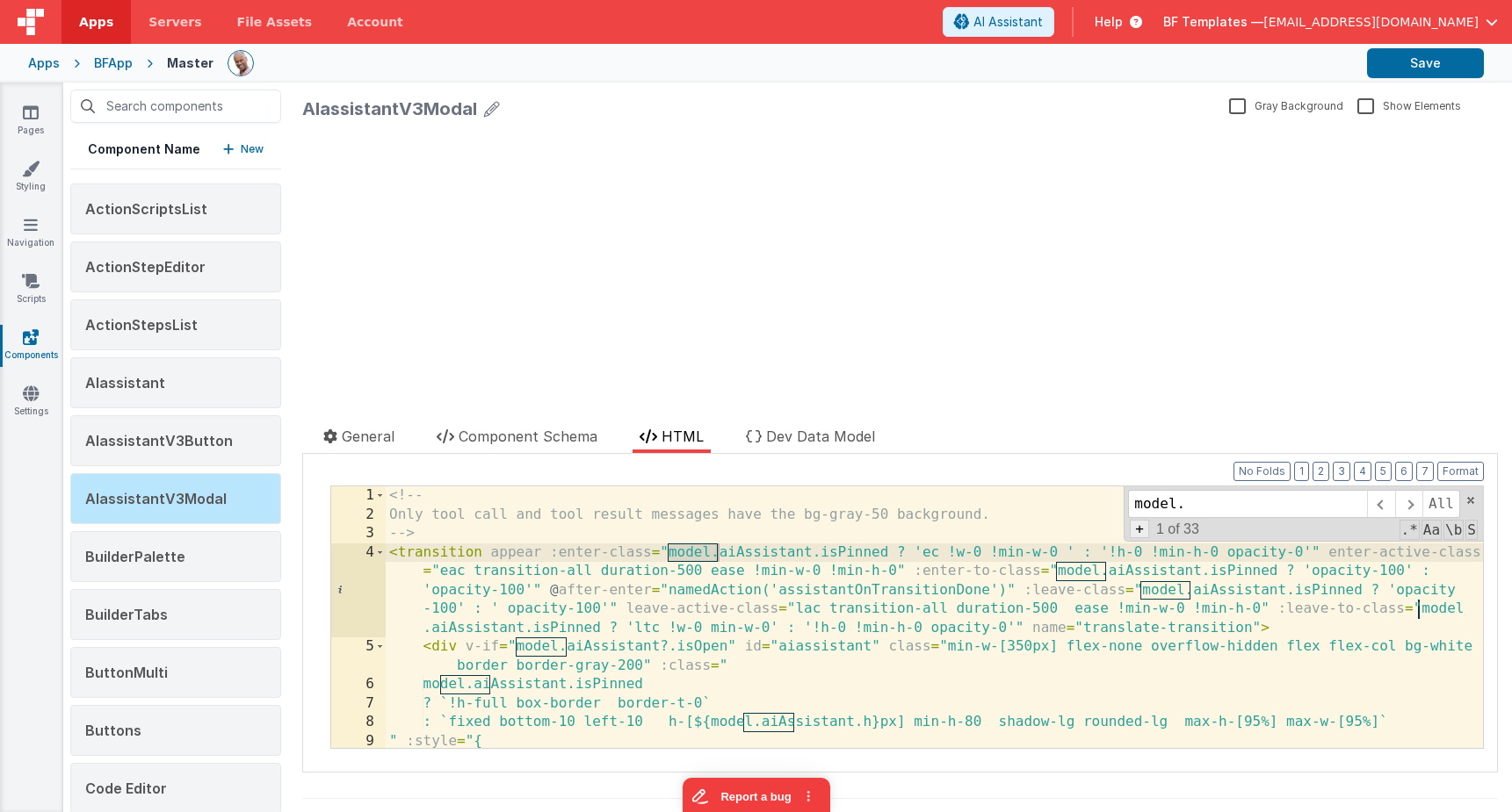
type input "model."
click at [1135, 531] on span "+" at bounding box center [1139, 529] width 19 height 18
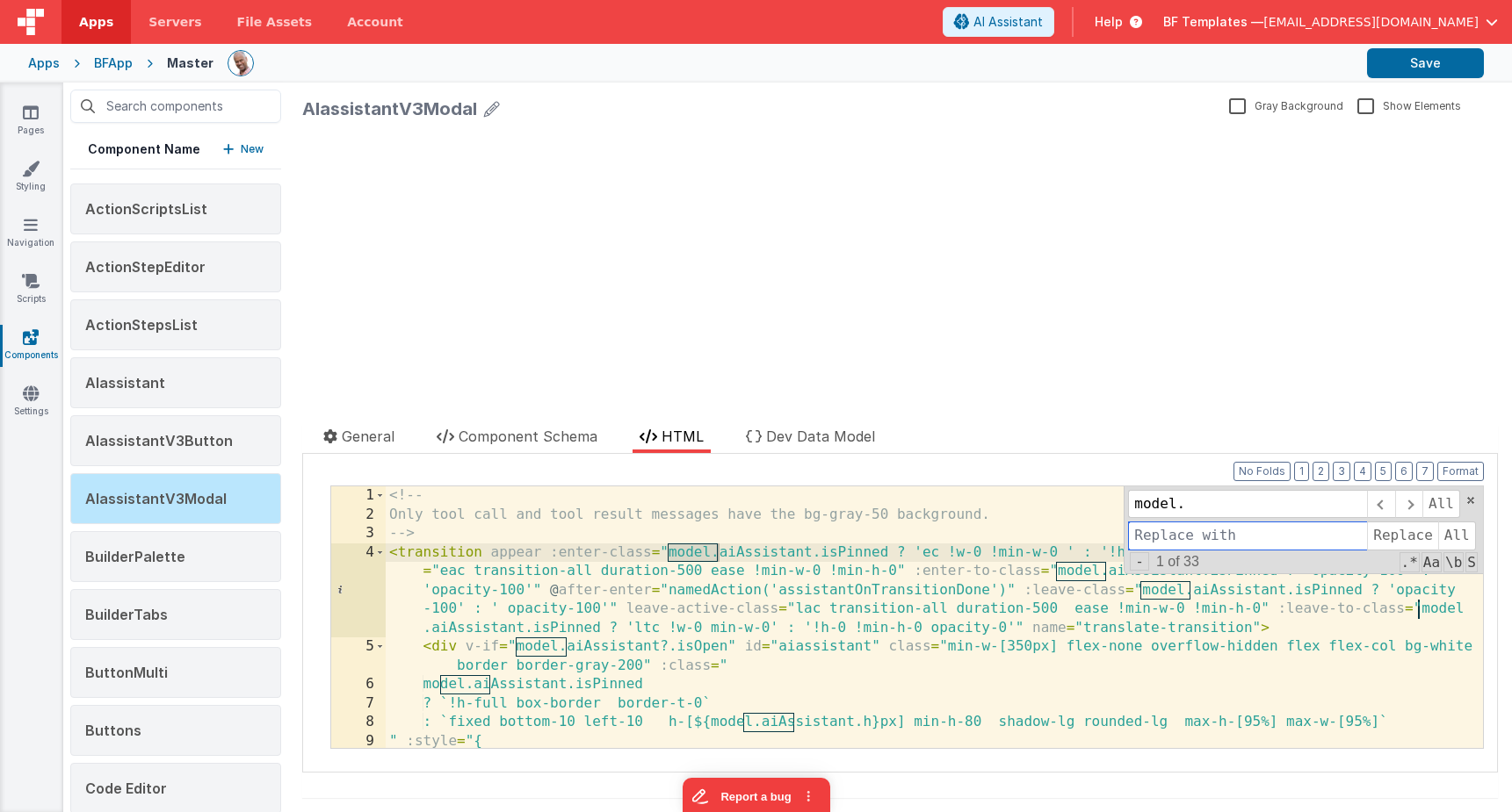
click at [1181, 532] on input at bounding box center [1247, 535] width 239 height 28
type input "app."
click at [1449, 542] on span "All" at bounding box center [1457, 535] width 38 height 28
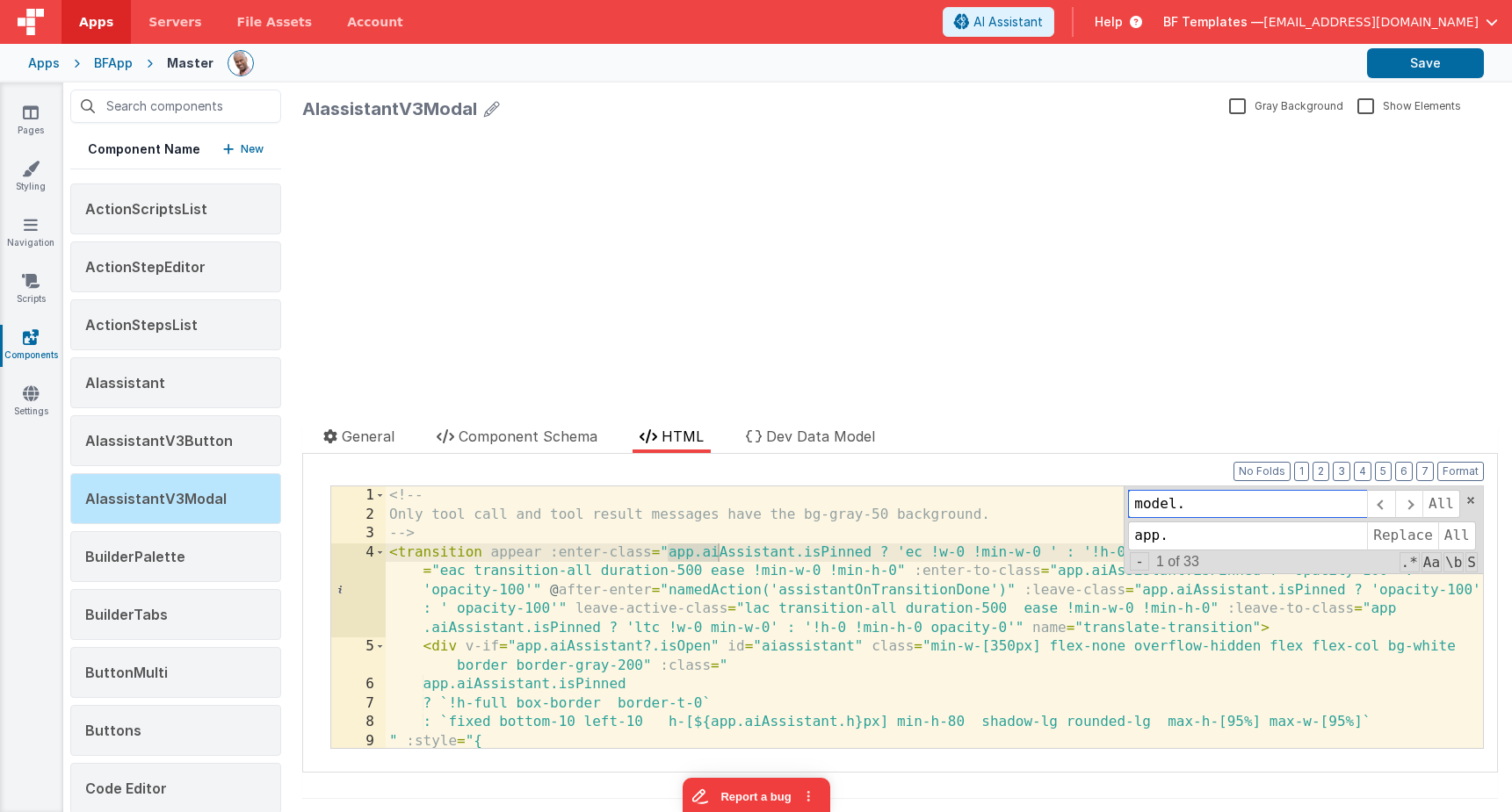
click at [1278, 507] on input "model." at bounding box center [1247, 504] width 239 height 28
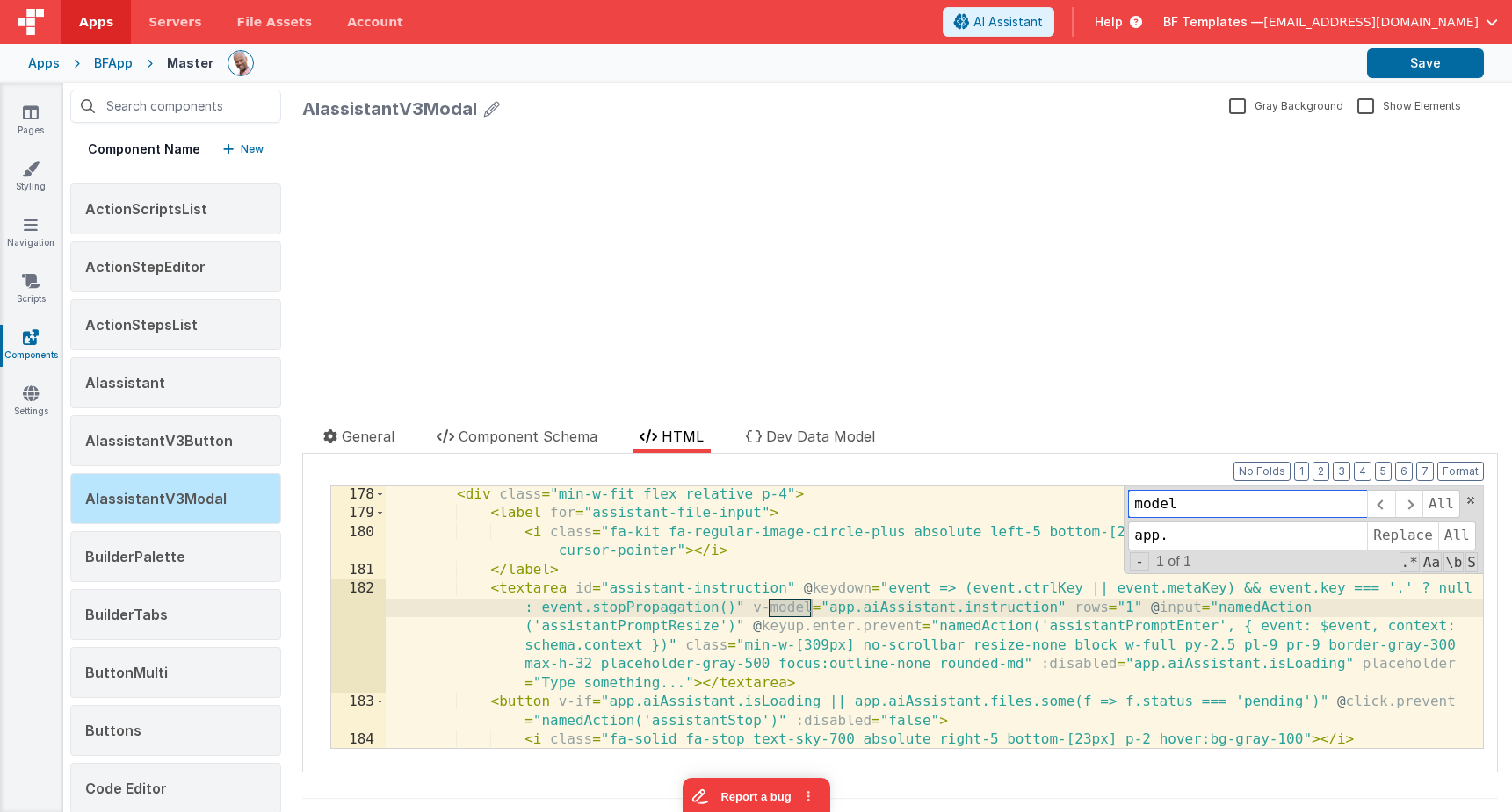
scroll to position [4041, 0]
type input "model"
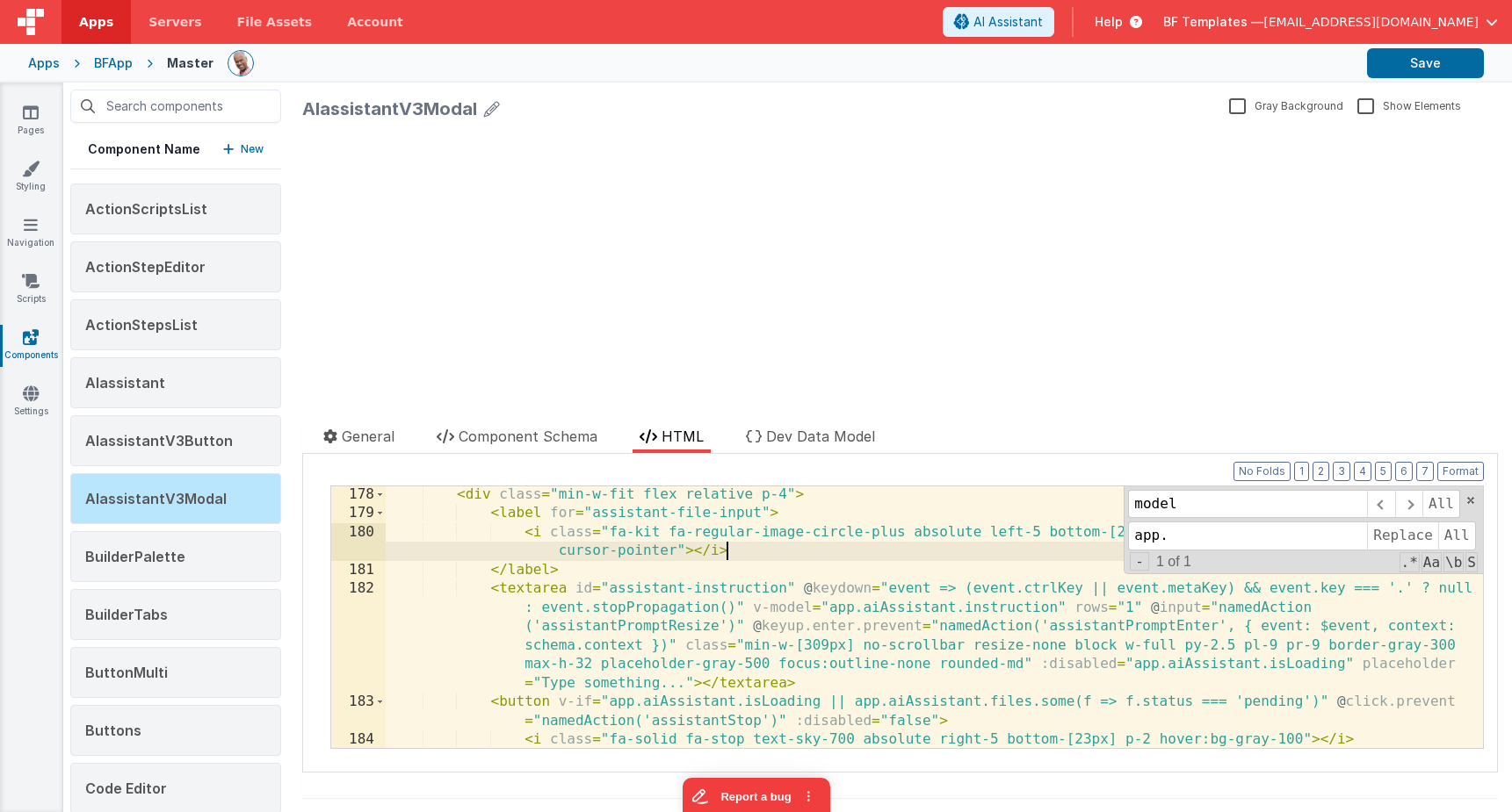
click at [965, 547] on div "< div class = "min-w-fit flex relative p-4" > < label for = "assistant-file-inp…" at bounding box center [934, 635] width 1098 height 300
click at [1405, 74] on button "Save" at bounding box center [1425, 63] width 117 height 30
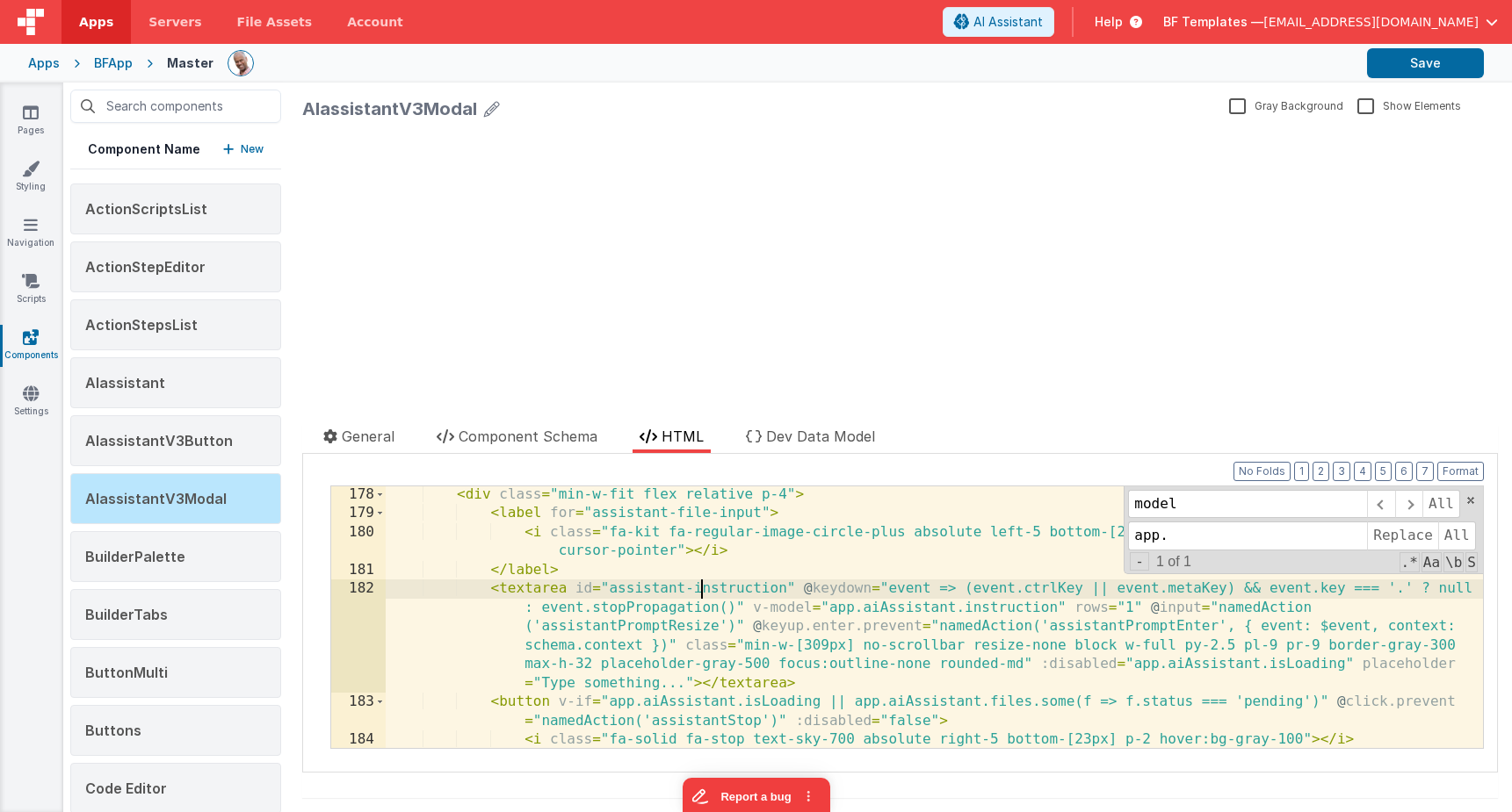
click at [698, 584] on div "< div class = "min-w-fit flex relative p-4" > < label for = "assistant-file-inp…" at bounding box center [934, 635] width 1098 height 300
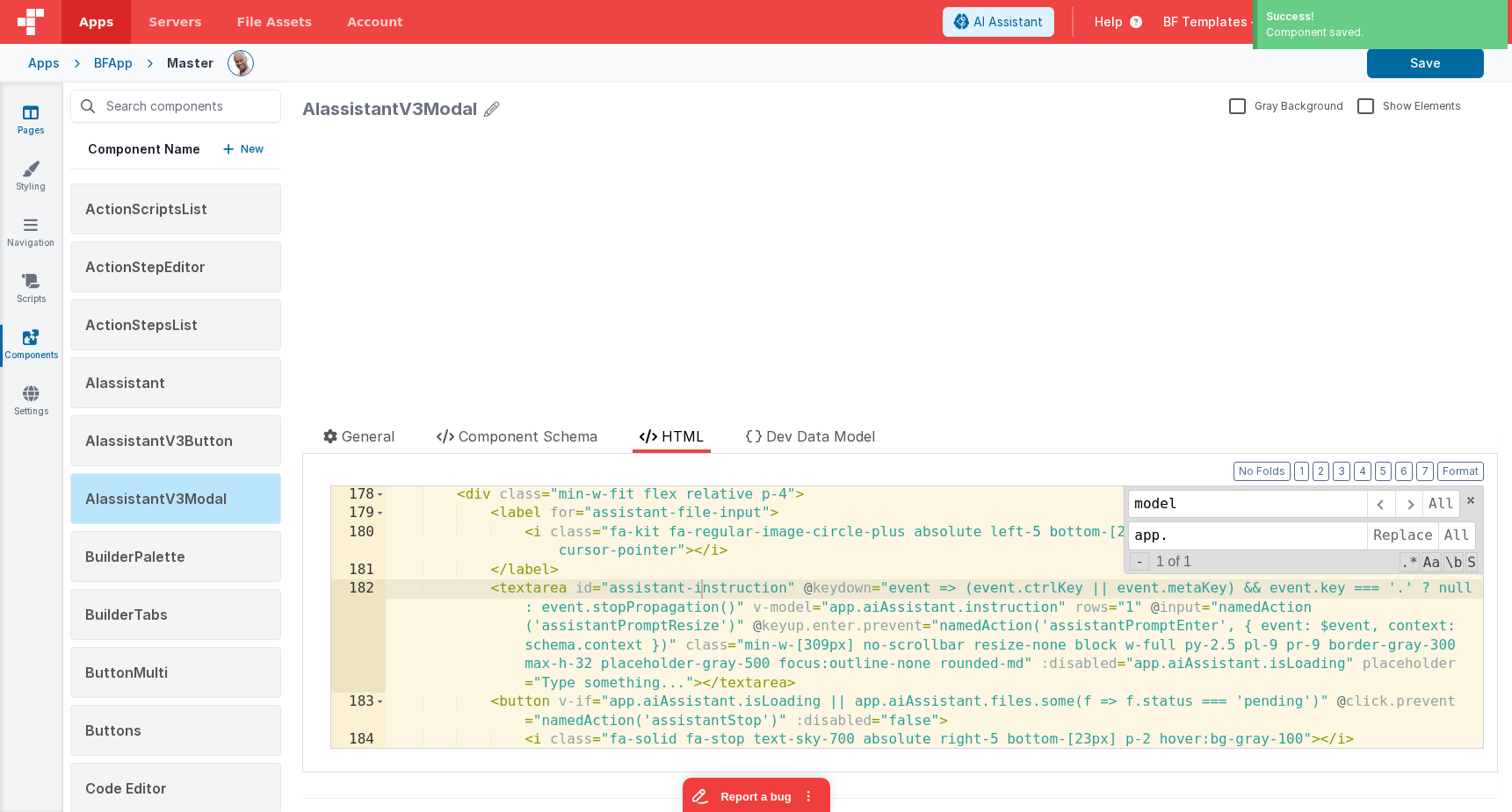
click at [30, 117] on icon at bounding box center [30, 113] width 16 height 18
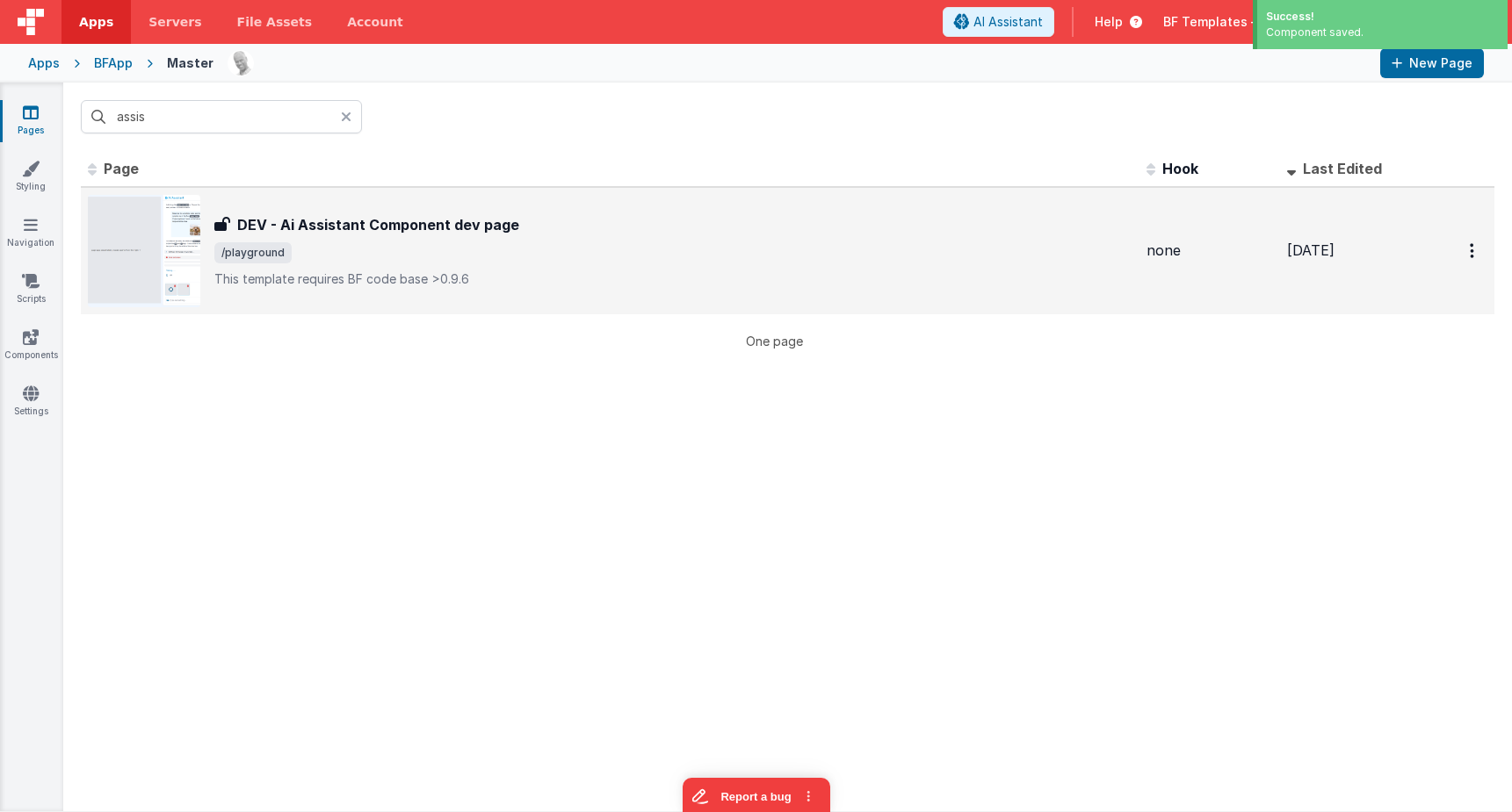
click at [440, 235] on div "DEV - Ai Assistant Component dev page DEV - Ai Assistant Component dev page /pl…" at bounding box center [673, 251] width 918 height 74
